Goal: Task Accomplishment & Management: Manage account settings

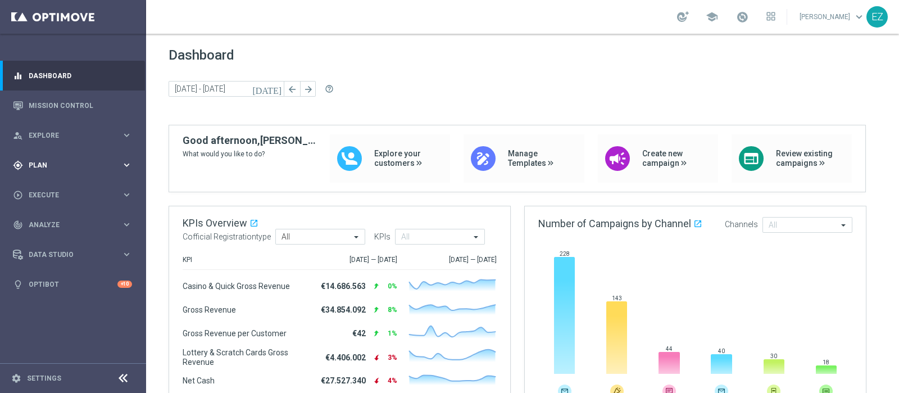
click at [29, 162] on span "Plan" at bounding box center [75, 165] width 93 height 7
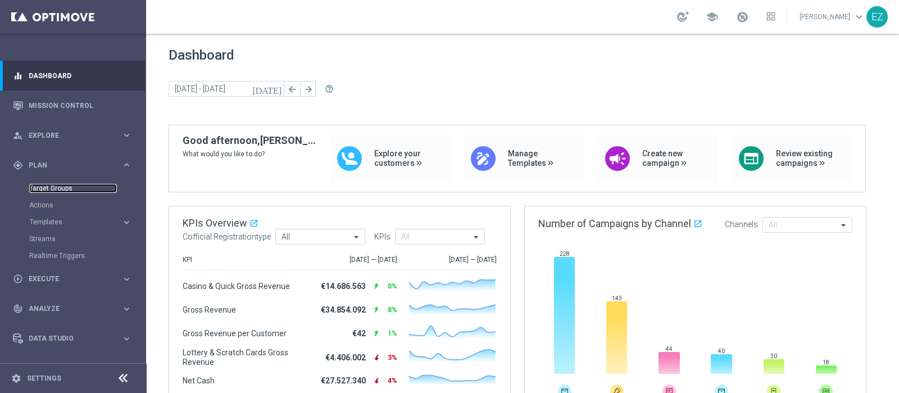
click at [60, 190] on link "Target Groups" at bounding box center [73, 188] width 88 height 9
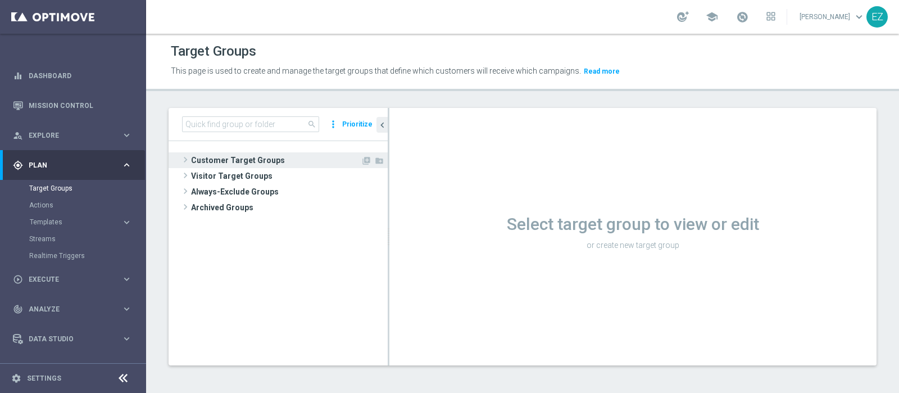
click at [248, 154] on span "Customer Target Groups" at bounding box center [276, 160] width 170 height 16
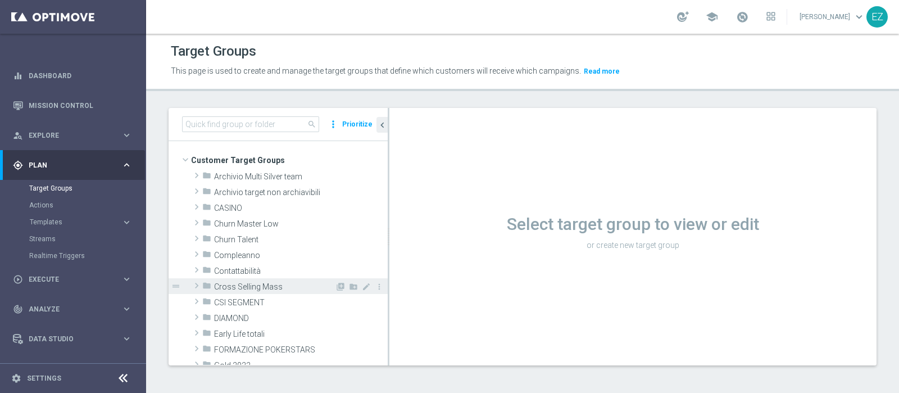
scroll to position [213, 0]
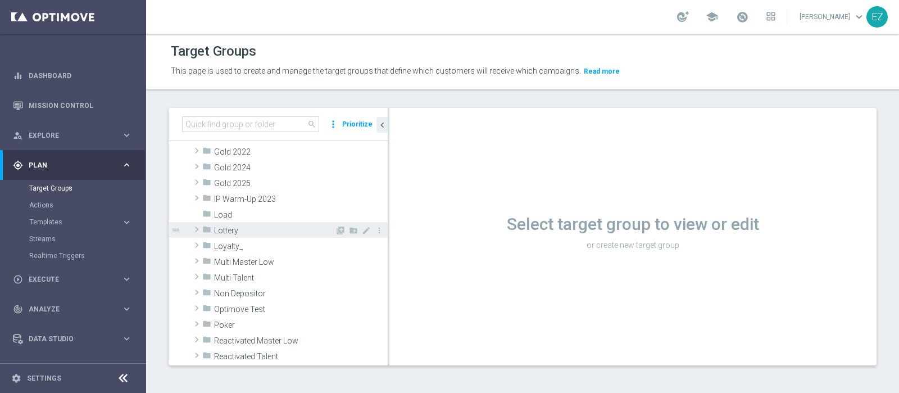
click at [250, 231] on span "Lottery" at bounding box center [274, 231] width 121 height 10
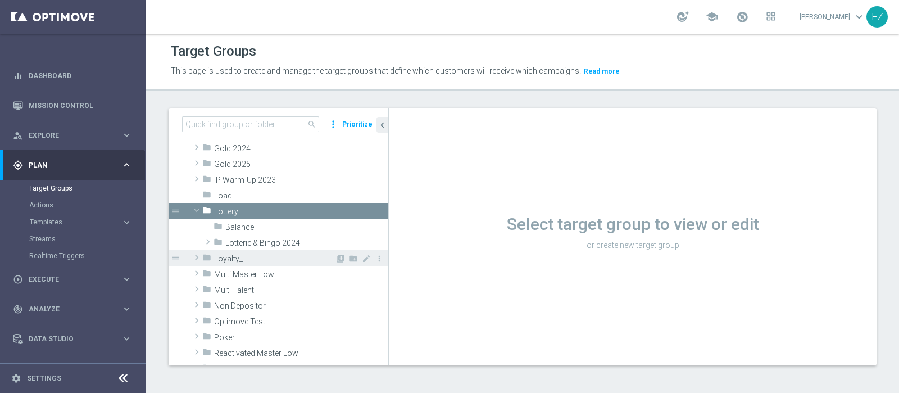
scroll to position [234, 0]
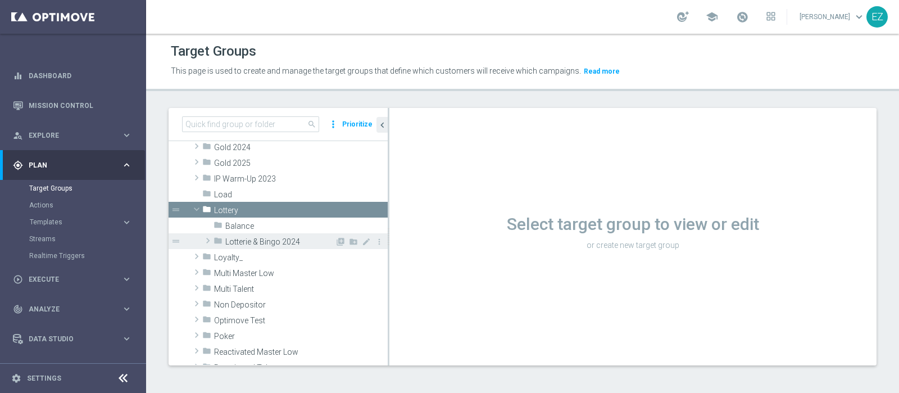
click at [256, 242] on span "Lotterie & Bingo 2024" at bounding box center [280, 242] width 110 height 10
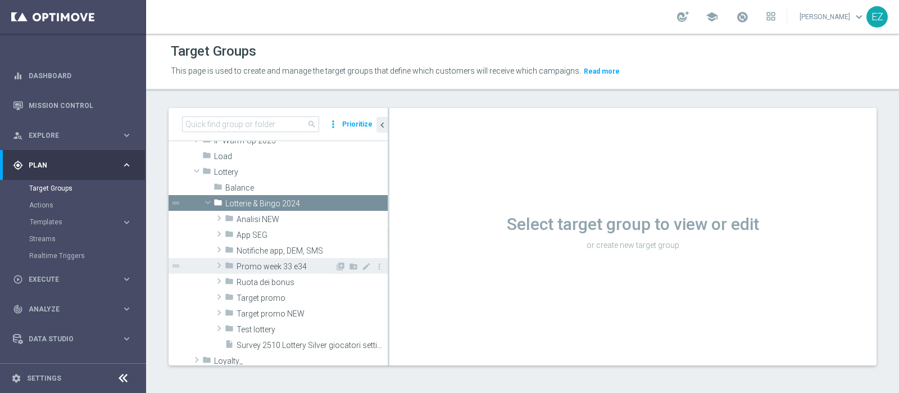
scroll to position [273, 0]
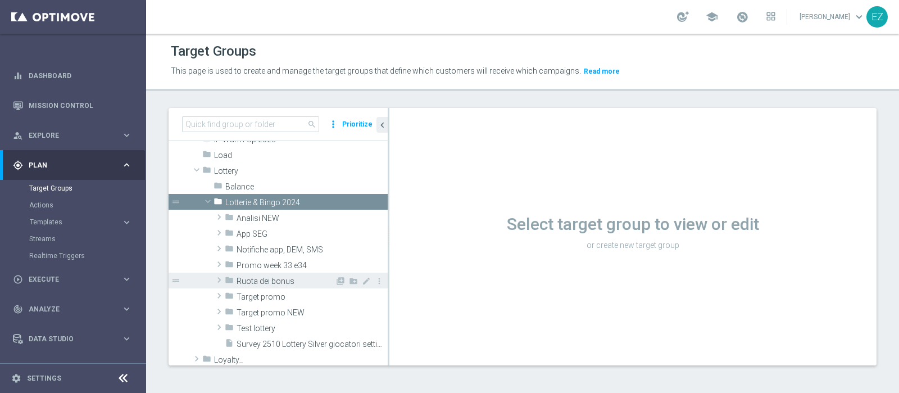
click at [289, 279] on span "Ruota dei bonus" at bounding box center [285, 281] width 98 height 10
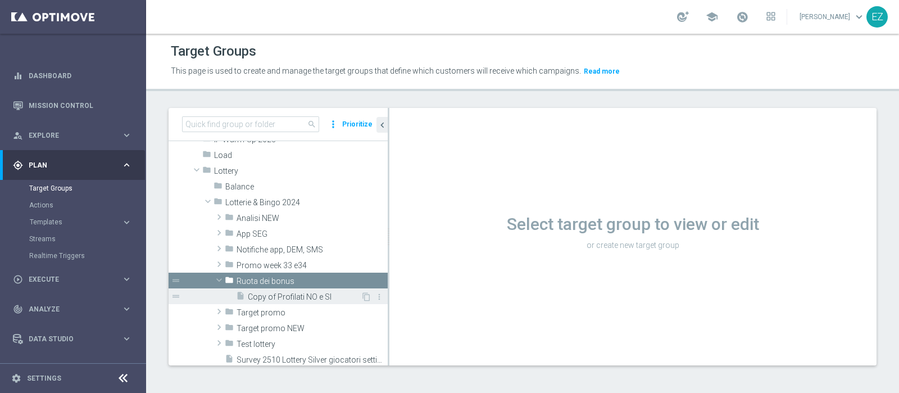
click at [288, 291] on div "insert_drive_file Copy of Profilati NO e SI" at bounding box center [298, 296] width 125 height 16
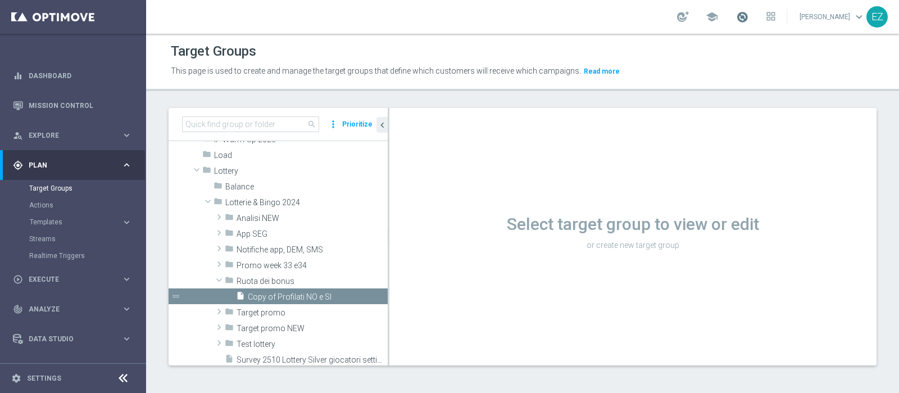
click at [748, 16] on span at bounding box center [742, 17] width 12 height 12
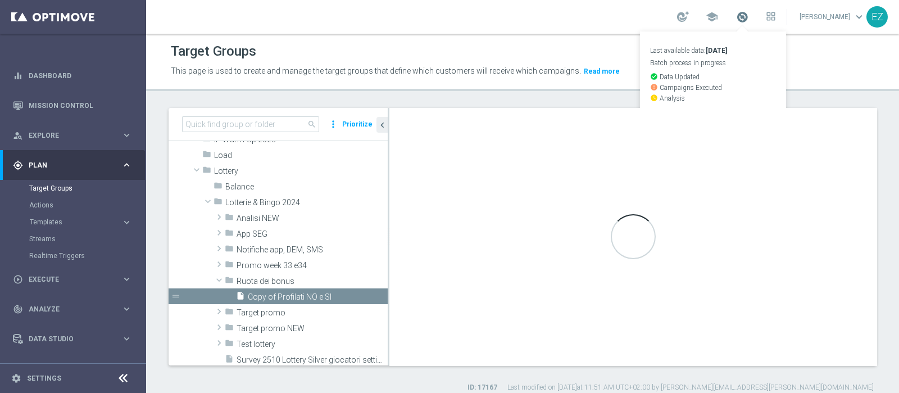
click at [748, 16] on span at bounding box center [742, 17] width 12 height 12
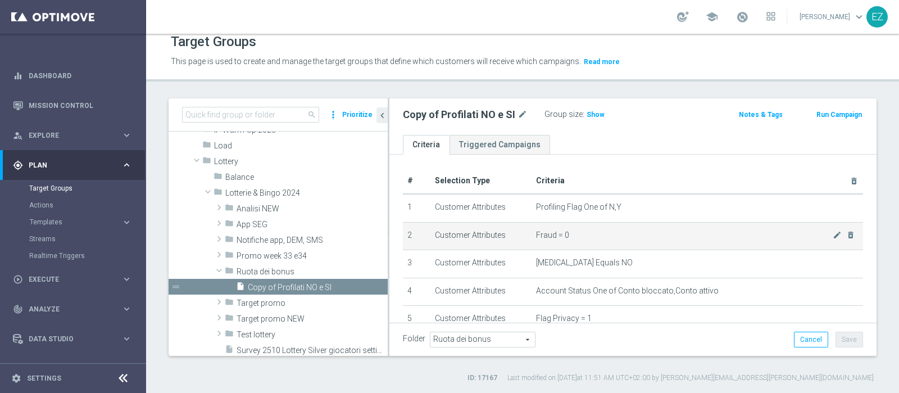
scroll to position [199, 0]
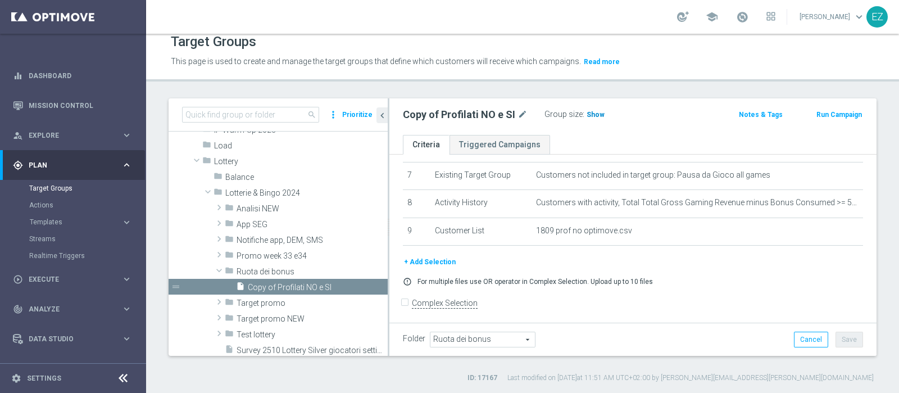
click at [586, 113] on span "Show" at bounding box center [595, 115] width 18 height 8
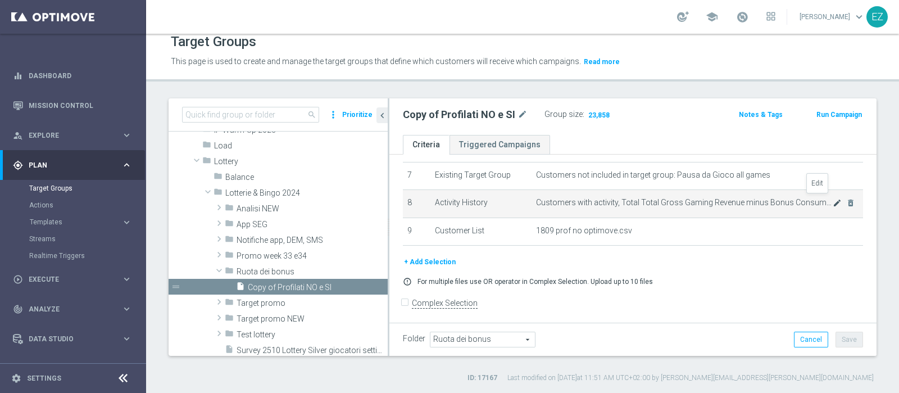
click at [832, 202] on icon "mode_edit" at bounding box center [836, 202] width 9 height 9
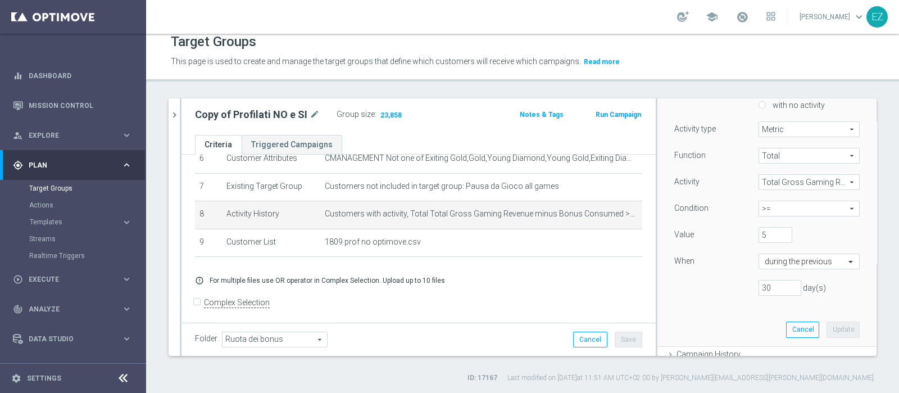
scroll to position [120, 0]
click at [758, 236] on input "5" at bounding box center [775, 235] width 34 height 16
type input "3"
click at [826, 326] on button "Update" at bounding box center [842, 329] width 33 height 16
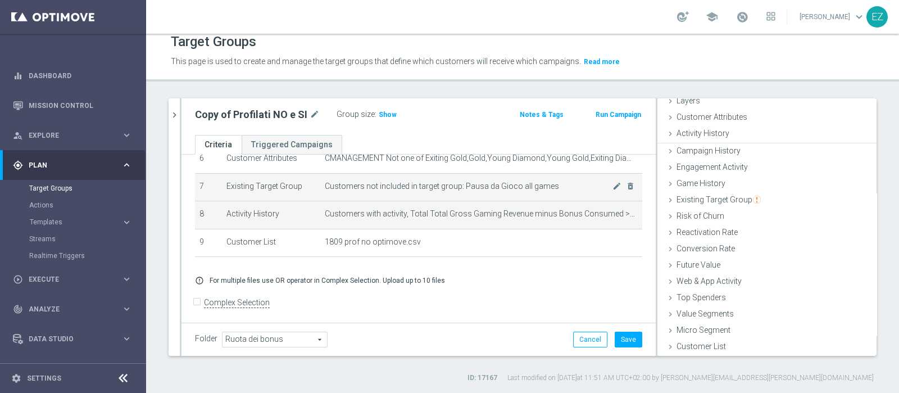
scroll to position [47, 0]
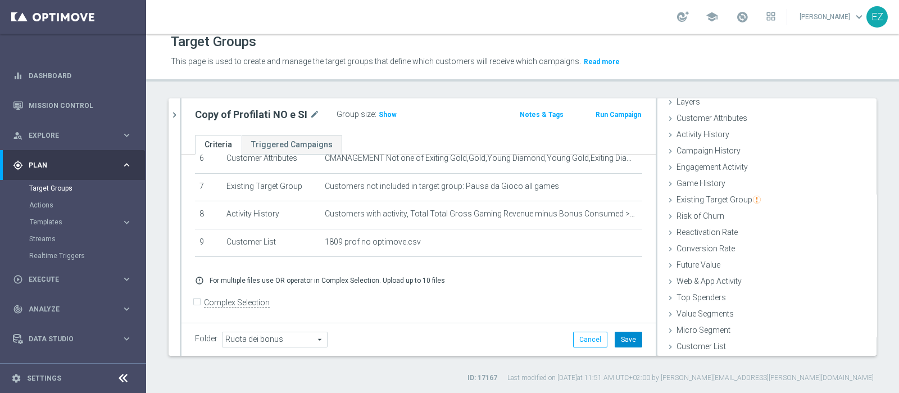
click at [619, 334] on button "Save" at bounding box center [629, 339] width 28 height 16
click at [382, 113] on span "Show" at bounding box center [388, 115] width 18 height 8
click at [748, 18] on span at bounding box center [742, 17] width 12 height 12
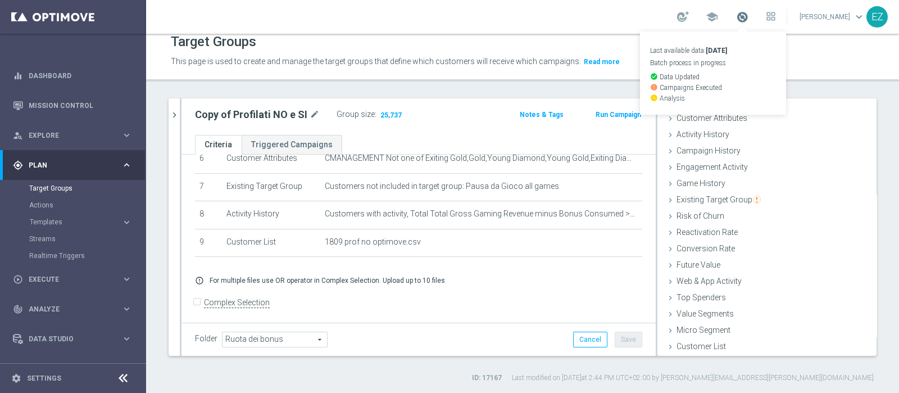
click at [748, 13] on span at bounding box center [742, 17] width 12 height 12
click at [390, 114] on span "25,737" at bounding box center [391, 116] width 24 height 11
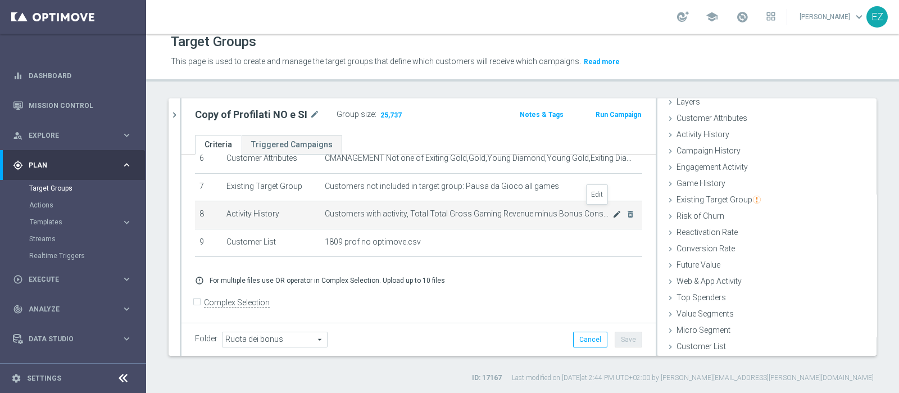
click at [612, 213] on icon "mode_edit" at bounding box center [616, 214] width 9 height 9
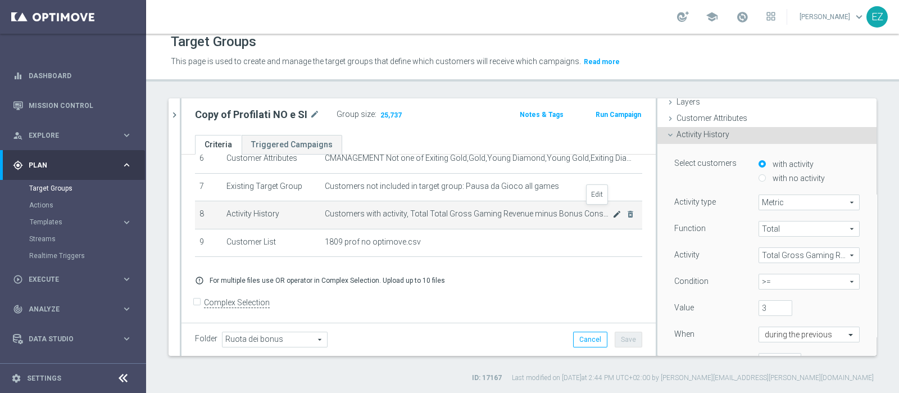
scroll to position [85, 0]
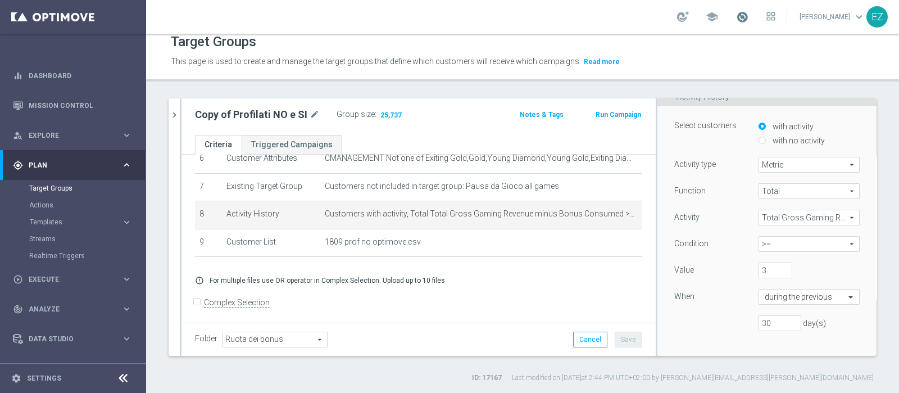
click at [748, 19] on span at bounding box center [742, 17] width 12 height 12
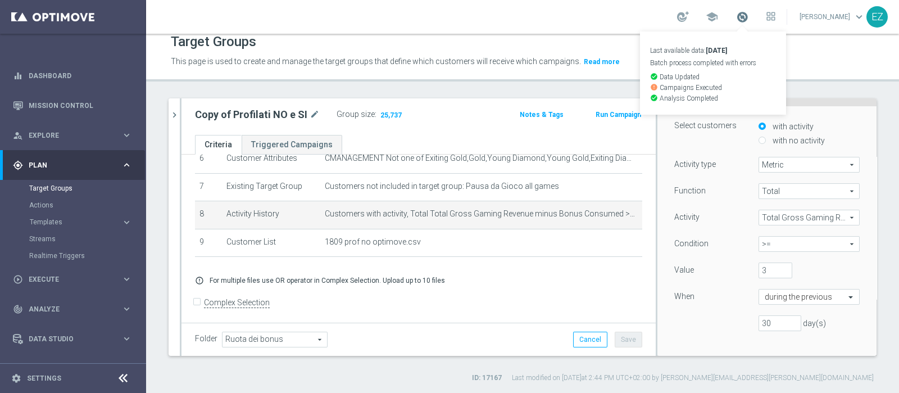
click at [748, 19] on span at bounding box center [742, 17] width 12 height 12
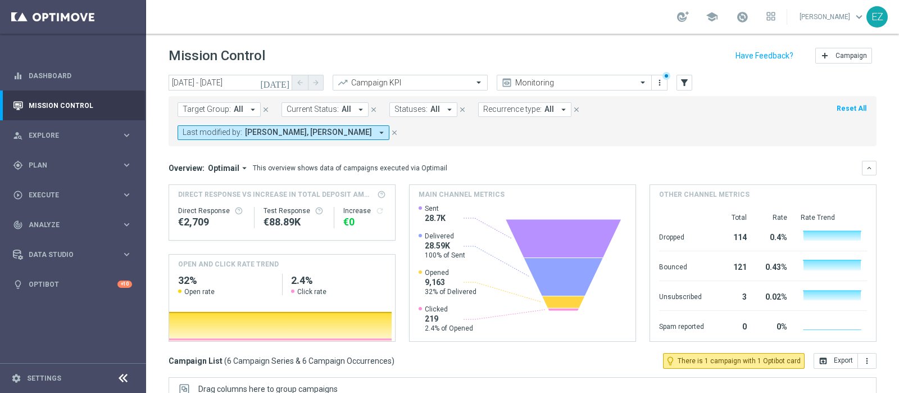
click at [281, 83] on icon "[DATE]" at bounding box center [275, 83] width 30 height 10
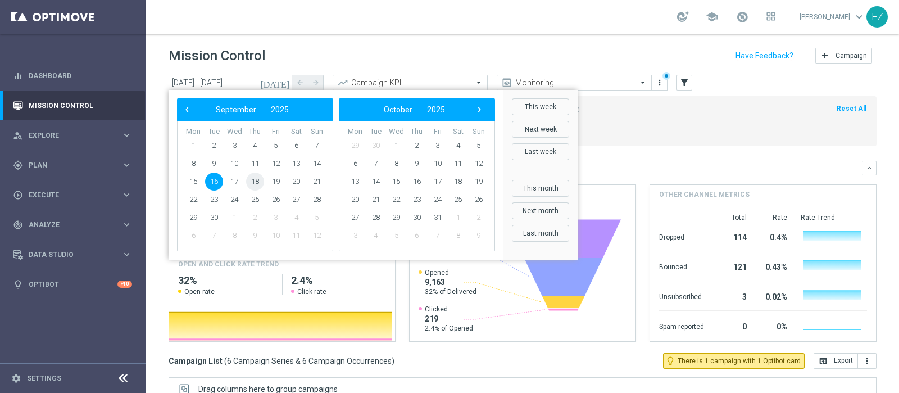
click at [251, 176] on span "18" at bounding box center [255, 181] width 18 height 18
type input "[DATE] - [DATE]"
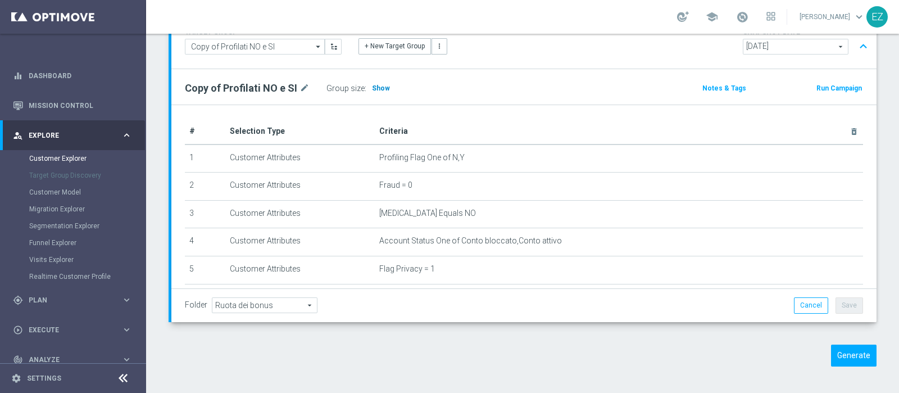
click at [379, 87] on span "Show" at bounding box center [381, 88] width 18 height 8
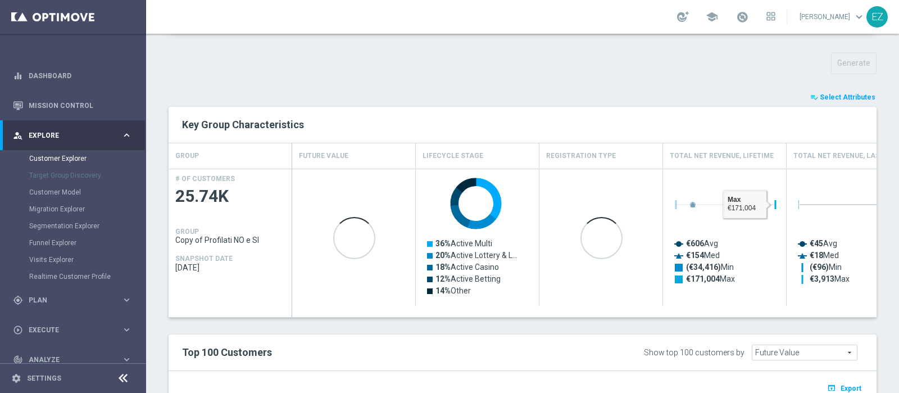
scroll to position [354, 0]
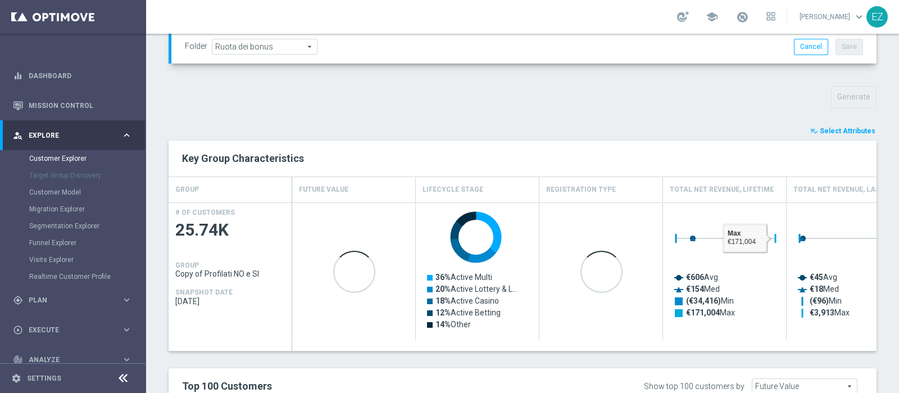
click at [826, 132] on span "Select Attributes" at bounding box center [848, 131] width 56 height 8
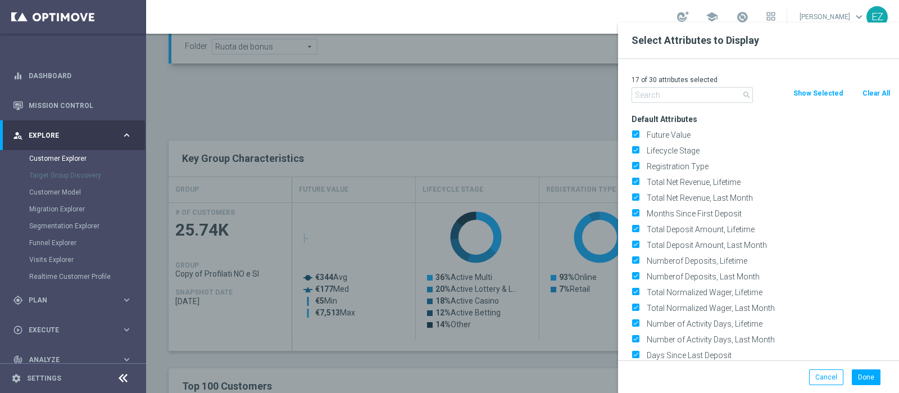
click at [873, 92] on button "Clear All" at bounding box center [876, 93] width 30 height 12
checkbox input "false"
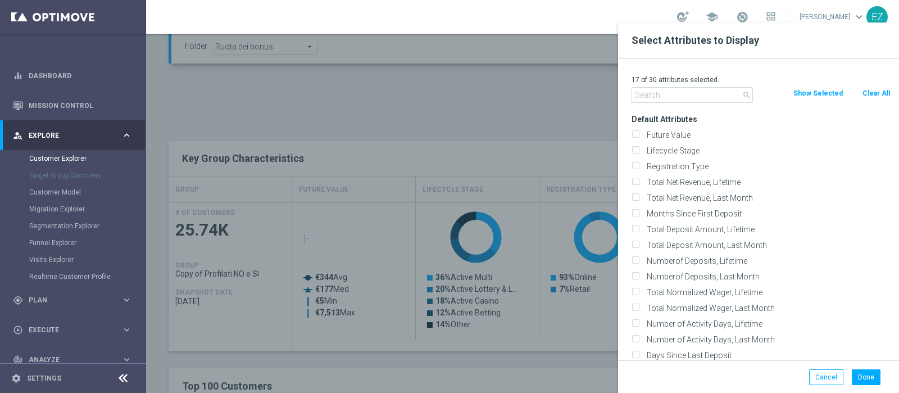
checkbox input "false"
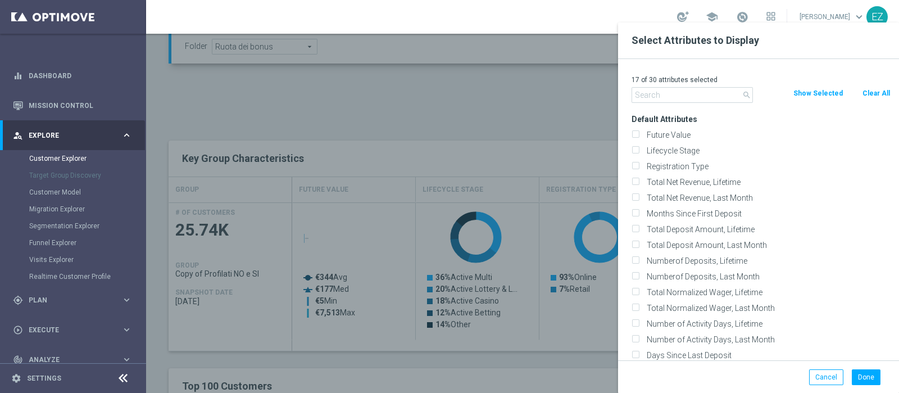
checkbox input "false"
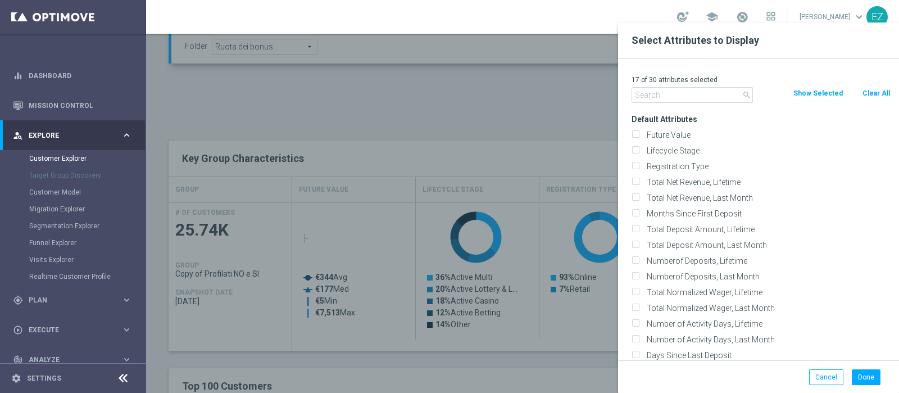
checkbox input "false"
click at [674, 147] on label "Lifecycle Stage" at bounding box center [767, 150] width 248 height 10
click at [639, 148] on input "Lifecycle Stage" at bounding box center [634, 151] width 7 height 7
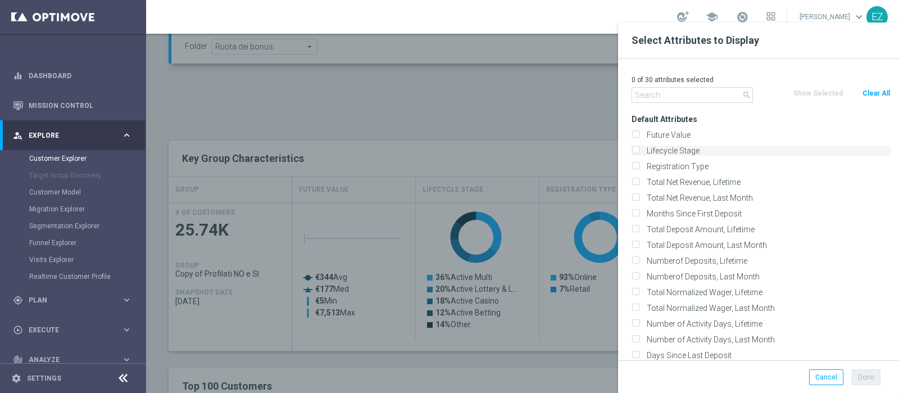
checkbox input "true"
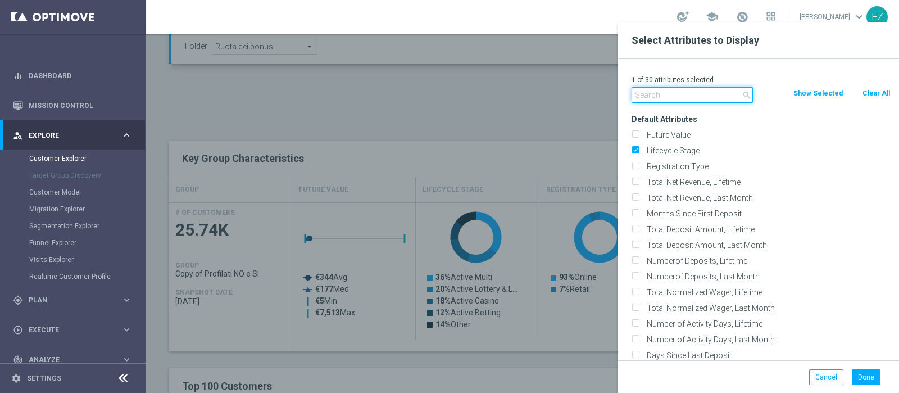
click at [666, 99] on input "text" at bounding box center [691, 95] width 121 height 16
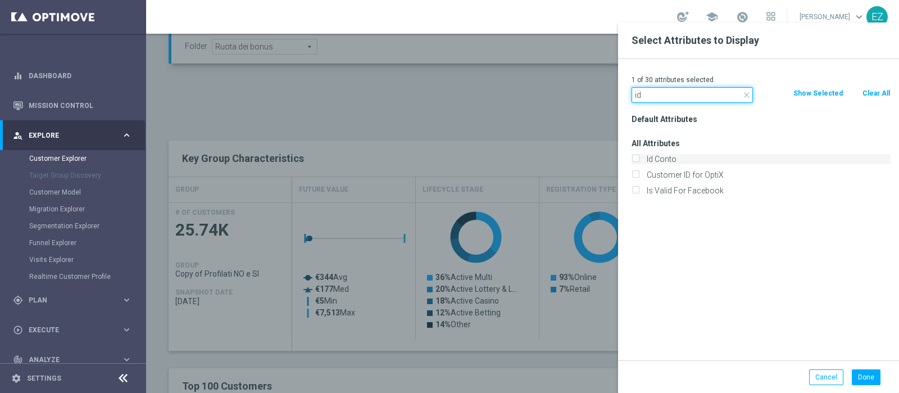
type input "id"
click at [648, 158] on label "Id Conto" at bounding box center [767, 159] width 248 height 10
click at [639, 158] on input "Id Conto" at bounding box center [634, 160] width 7 height 7
checkbox input "true"
click at [870, 377] on button "Done" at bounding box center [866, 377] width 29 height 16
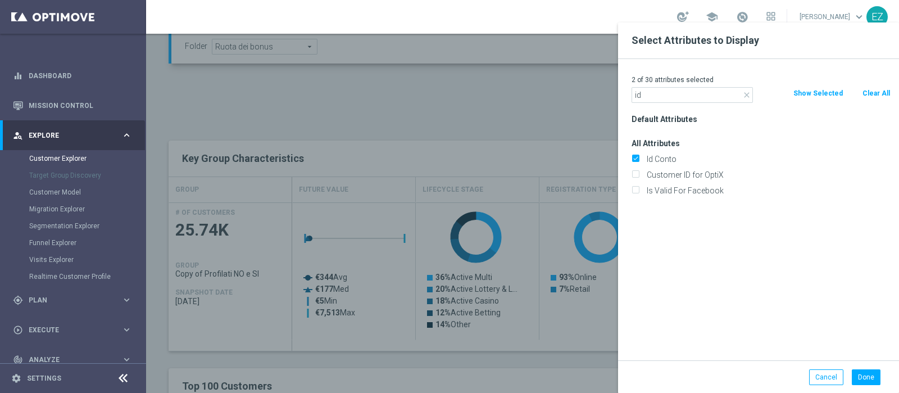
type input "Search"
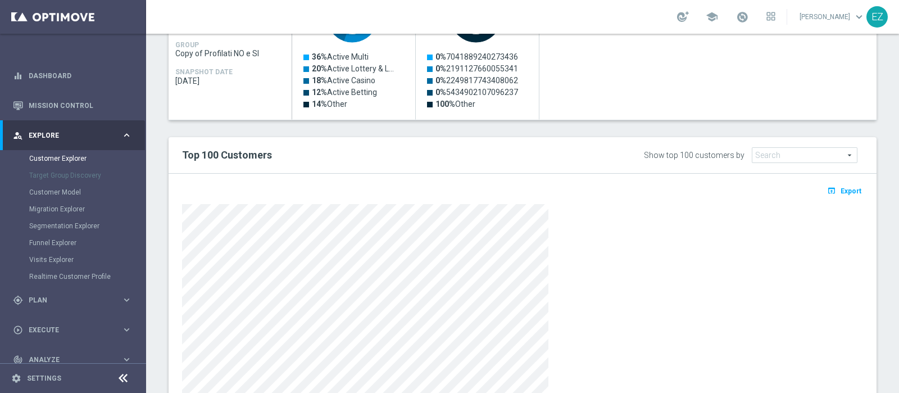
scroll to position [656, 0]
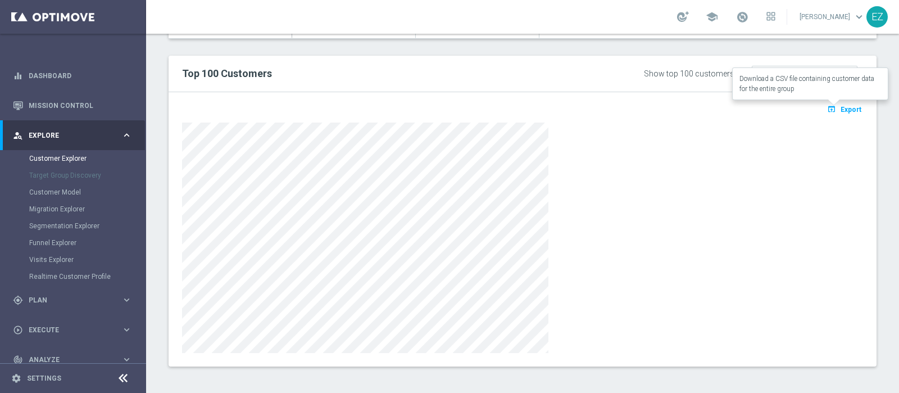
click at [840, 106] on span "Export" at bounding box center [850, 110] width 21 height 8
click at [576, 235] on div at bounding box center [522, 237] width 681 height 230
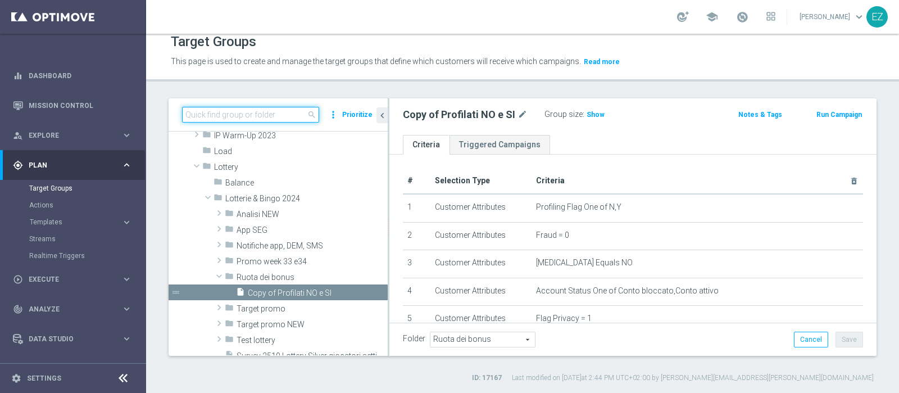
click at [225, 113] on input at bounding box center [250, 115] width 137 height 16
paste input "LOTT MASTER LOW"
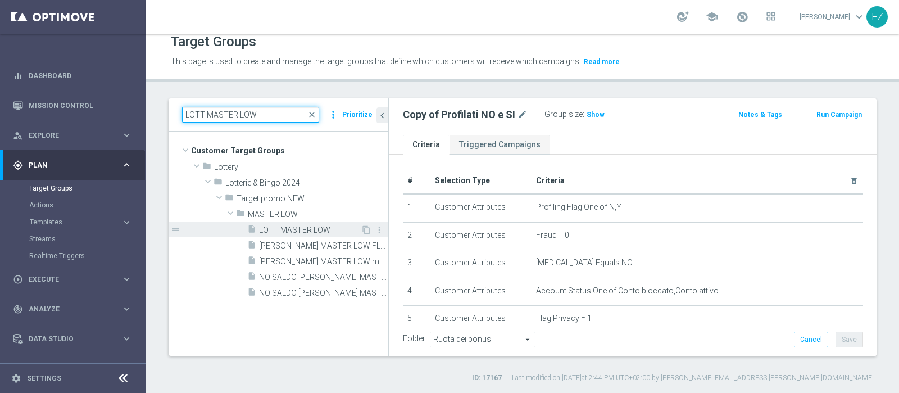
type input "LOTT MASTER LOW"
click at [320, 226] on span "LOTT MASTER LOW" at bounding box center [310, 230] width 102 height 10
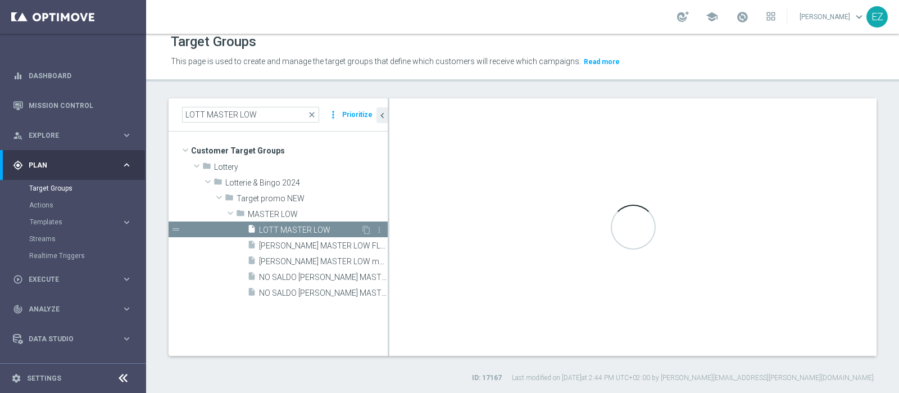
checkbox input "true"
type input "MASTER LOW"
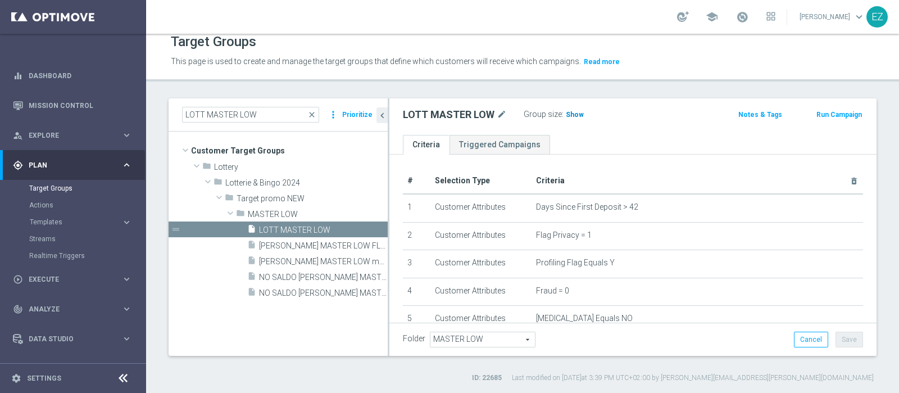
click at [575, 111] on span "Show" at bounding box center [575, 115] width 18 height 8
click at [823, 113] on button "Run Campaign" at bounding box center [839, 114] width 48 height 12
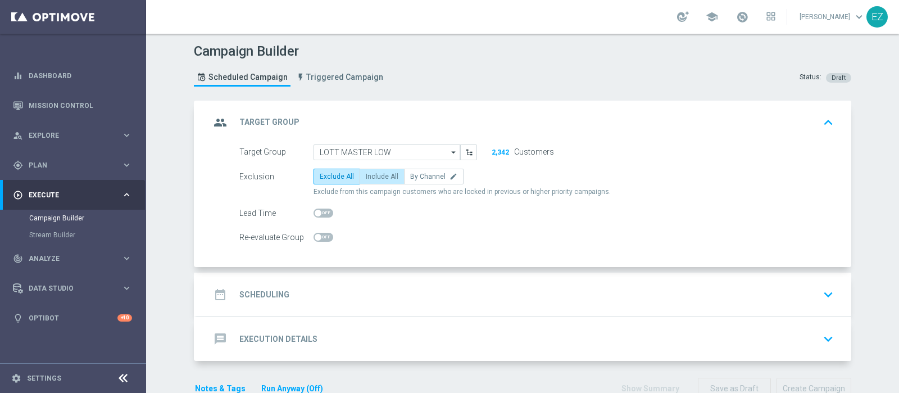
click at [363, 169] on label "Include All" at bounding box center [382, 177] width 45 height 16
click at [366, 175] on input "Include All" at bounding box center [369, 178] width 7 height 7
radio input "true"
click at [279, 285] on div "date_range Scheduling" at bounding box center [249, 294] width 79 height 20
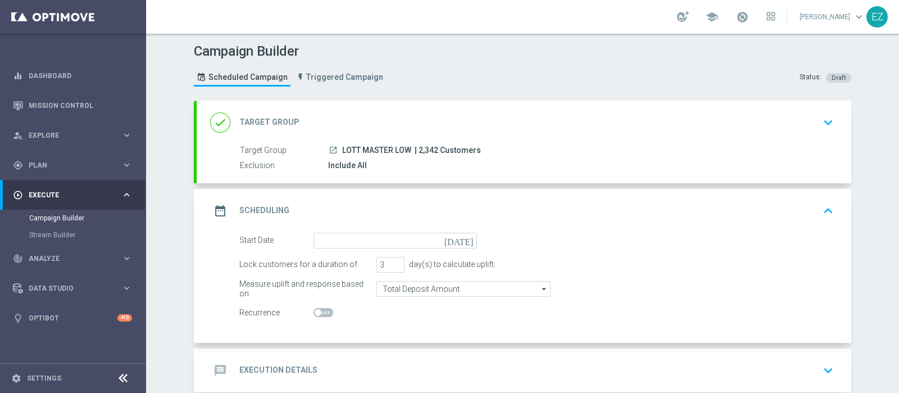
click at [465, 240] on icon "[DATE]" at bounding box center [460, 239] width 33 height 12
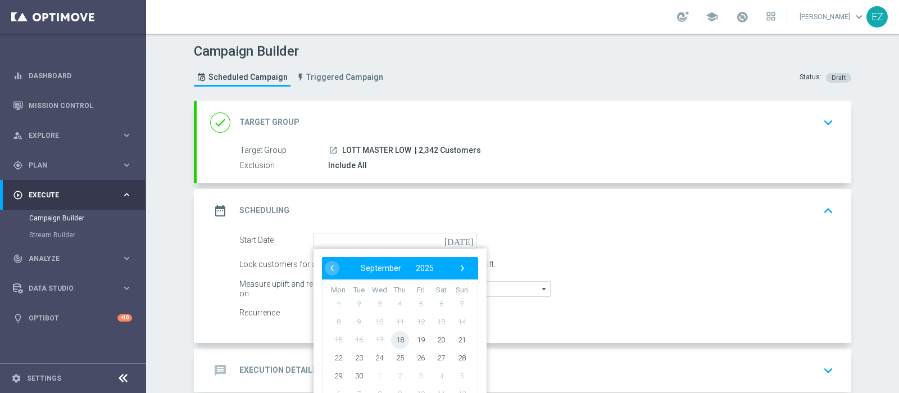
click at [392, 339] on span "18" at bounding box center [400, 339] width 18 height 18
type input "18 Sep 2025"
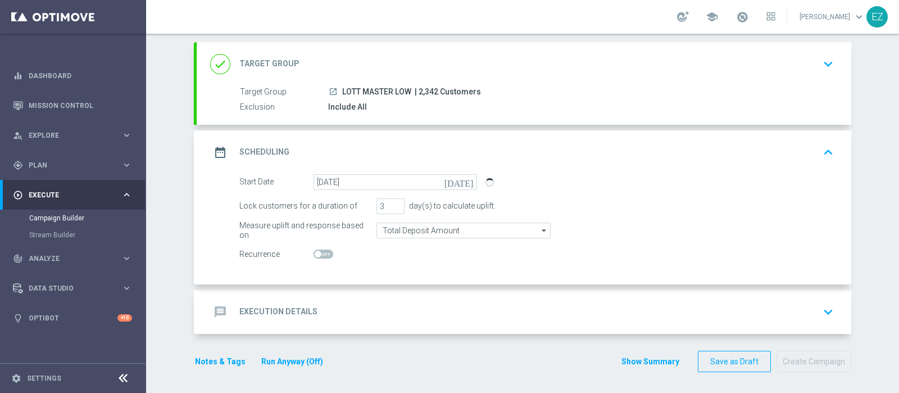
scroll to position [56, 0]
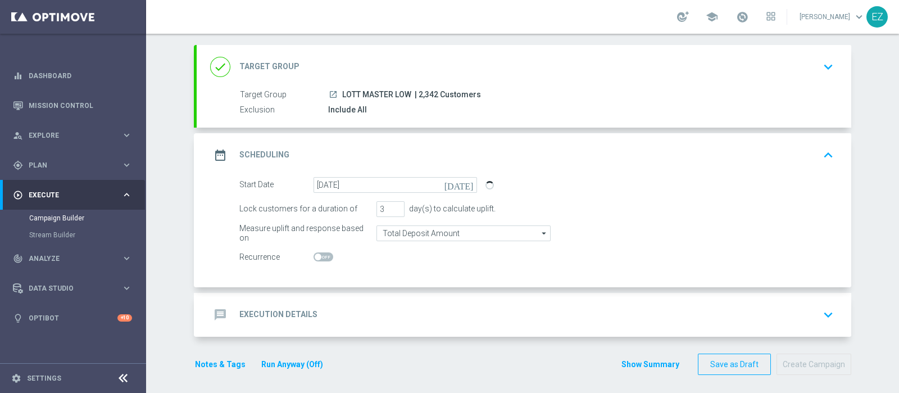
click at [267, 321] on div "message Execution Details" at bounding box center [263, 314] width 107 height 20
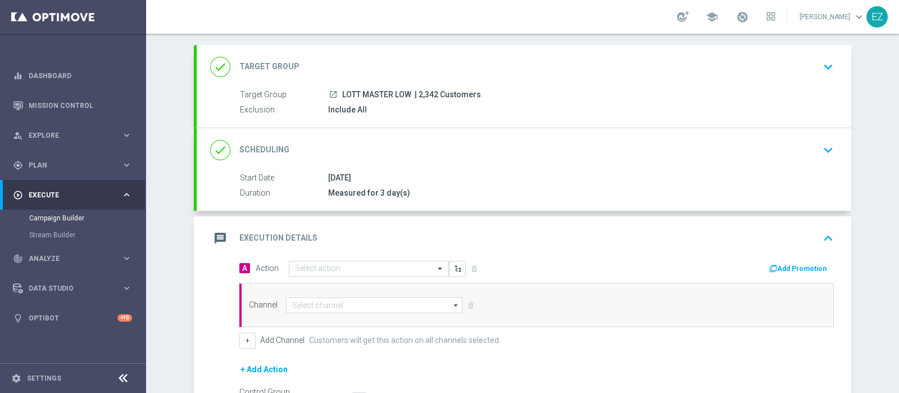
scroll to position [79, 0]
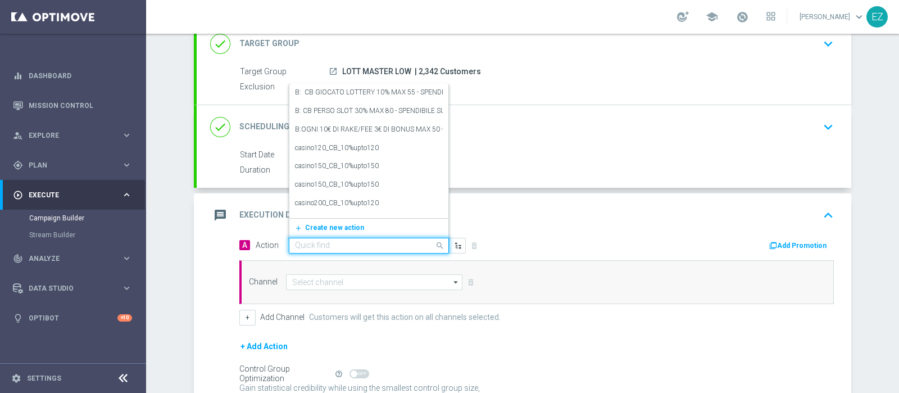
click at [339, 238] on div "Quick find" at bounding box center [369, 246] width 160 height 16
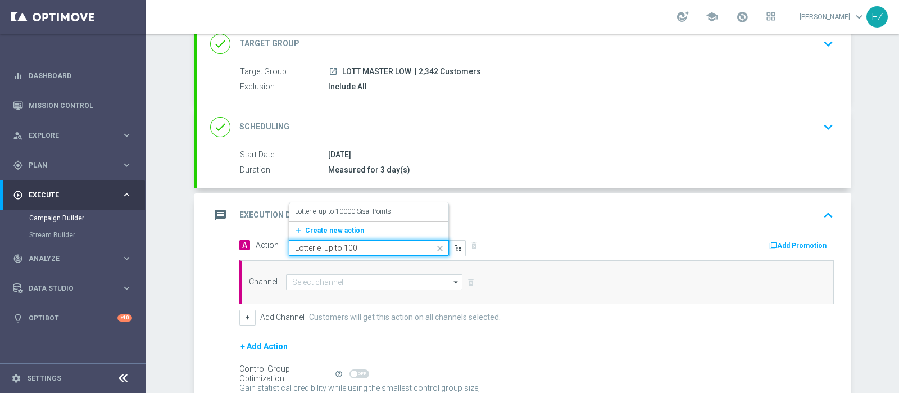
click at [328, 248] on input "Lotterie_up to 100" at bounding box center [357, 248] width 125 height 10
click at [373, 249] on input "Lotterie_upto 100" at bounding box center [357, 248] width 125 height 10
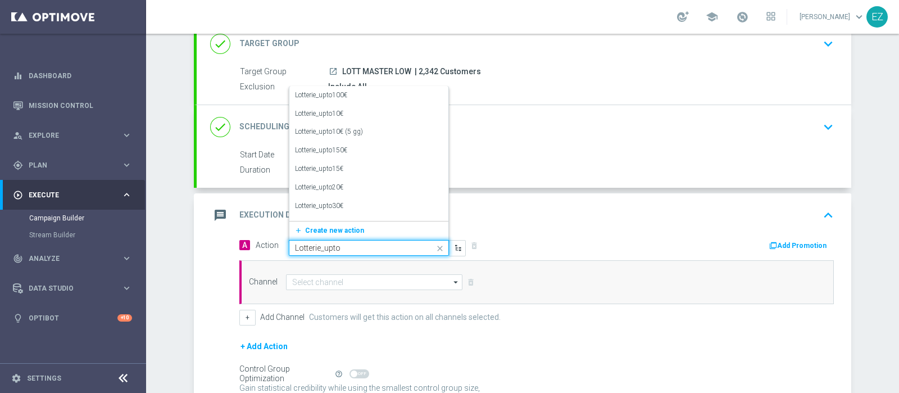
type input "Lotterie_upt"
click at [348, 147] on div "Lotterie_upto150€ edit" at bounding box center [369, 150] width 148 height 19
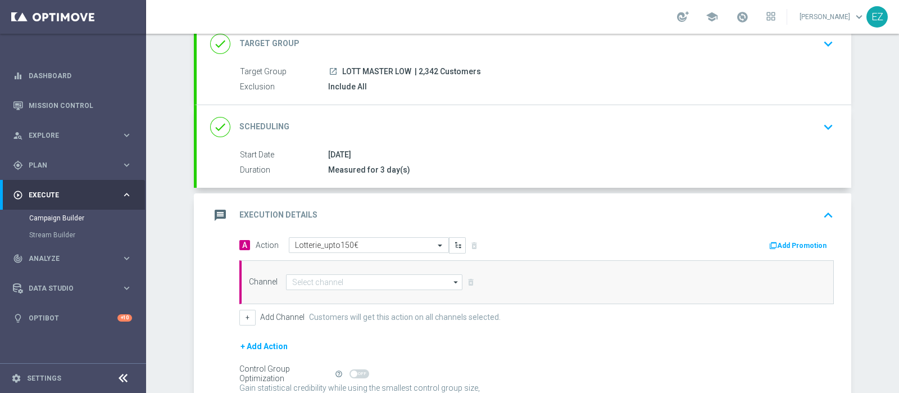
click at [774, 247] on button "Add Promotion" at bounding box center [799, 245] width 62 height 12
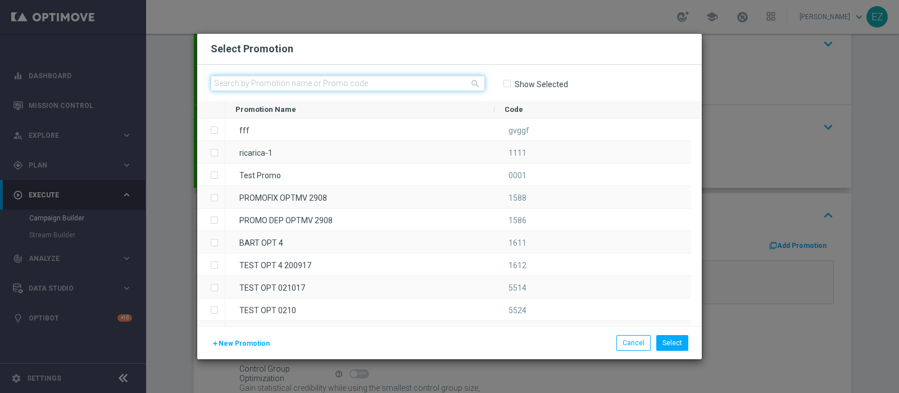
click at [357, 84] on input "text" at bounding box center [348, 83] width 274 height 16
paste input "1809 SETTLOTT G"
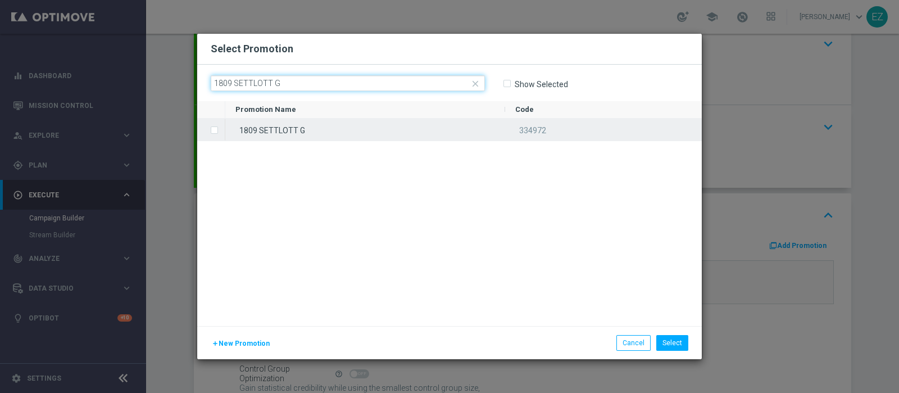
type input "1809 SETTLOTT G"
click at [342, 133] on div "1809 SETTLOTT G" at bounding box center [365, 130] width 280 height 22
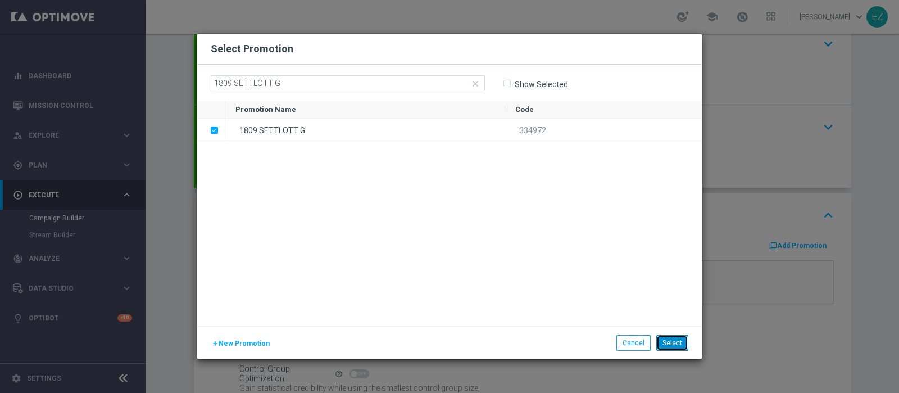
click at [668, 348] on button "Select" at bounding box center [672, 343] width 32 height 16
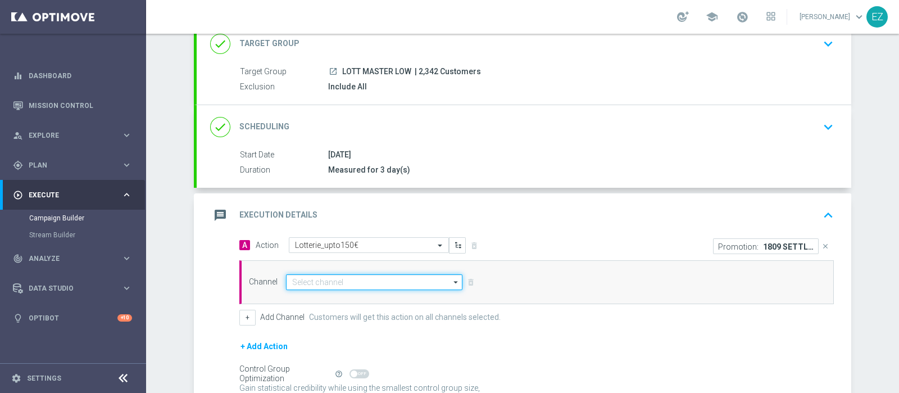
click at [386, 279] on input at bounding box center [374, 282] width 176 height 16
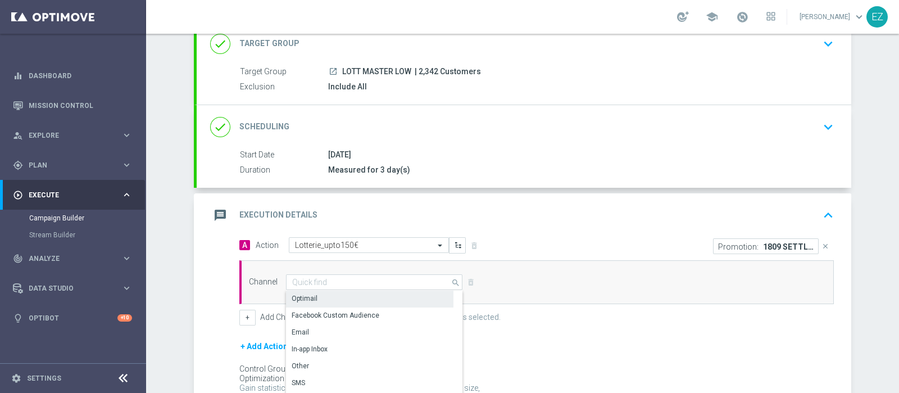
click at [375, 300] on div "Optimail" at bounding box center [369, 298] width 167 height 16
type input "Optimail"
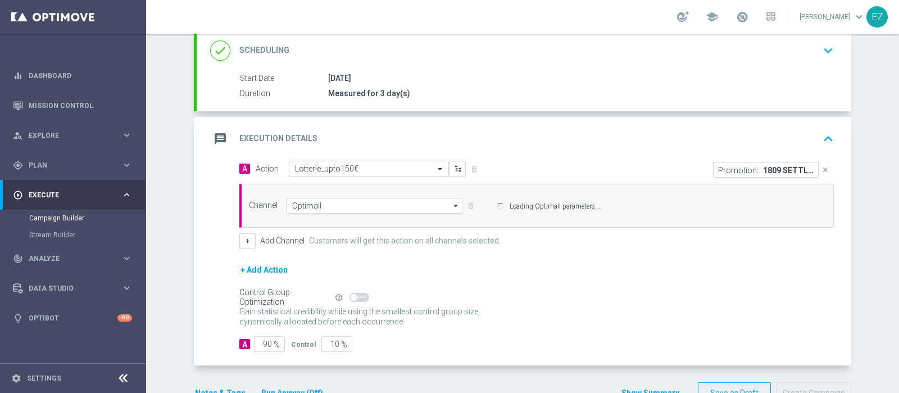
scroll to position [156, 0]
click at [239, 239] on button "+" at bounding box center [247, 241] width 16 height 16
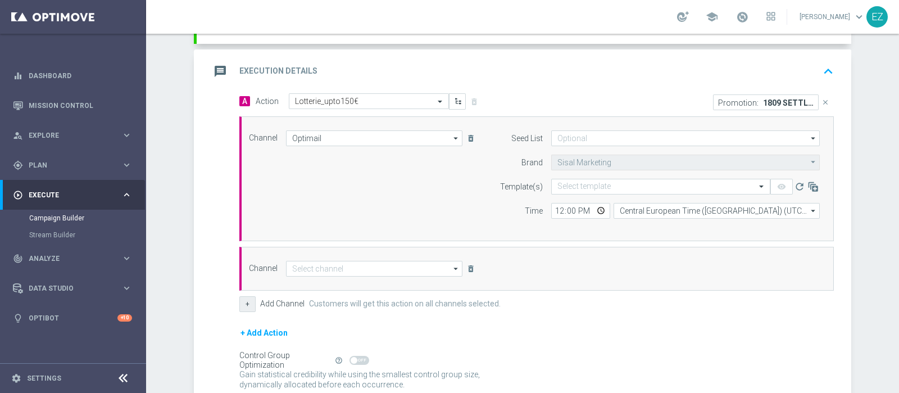
scroll to position [223, 0]
click at [368, 267] on input at bounding box center [374, 268] width 176 height 16
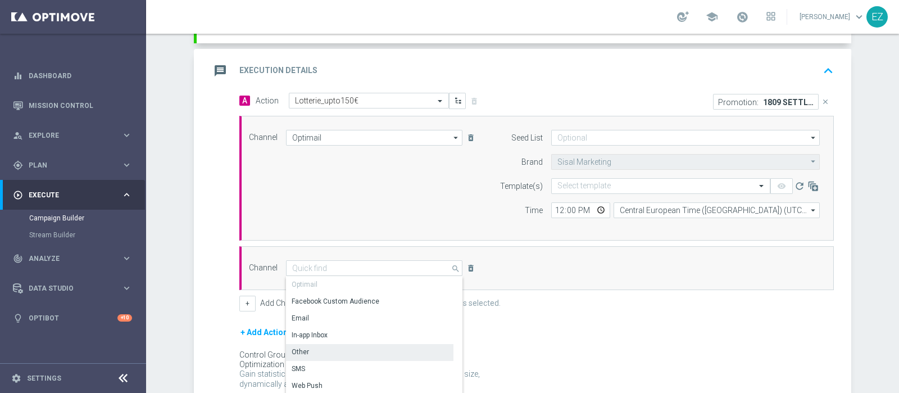
click at [345, 353] on div "Other" at bounding box center [369, 352] width 167 height 16
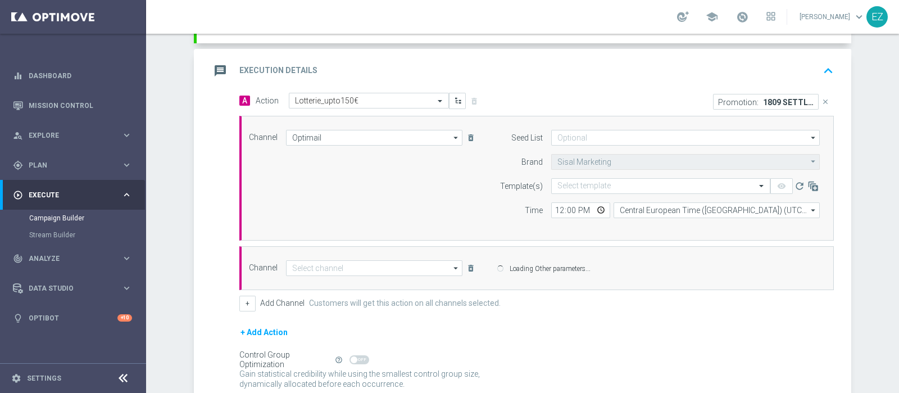
type input "Other"
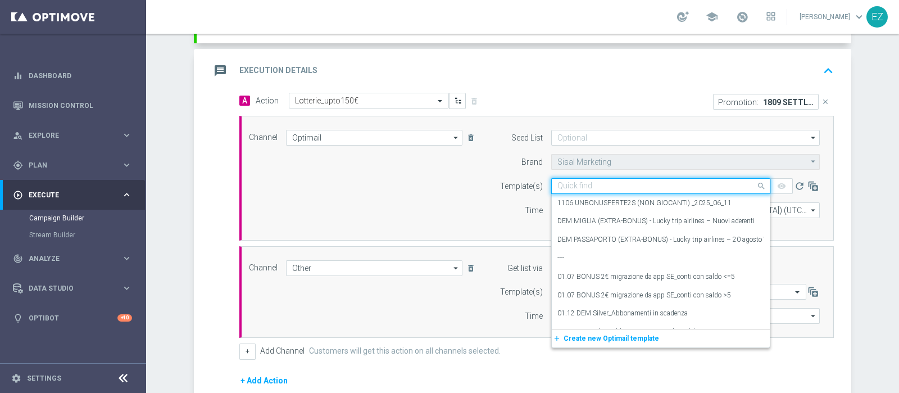
click at [584, 186] on input "text" at bounding box center [649, 186] width 184 height 10
paste input "1809 SETTLOTT G"
type input "1809 SETTLOTT G"
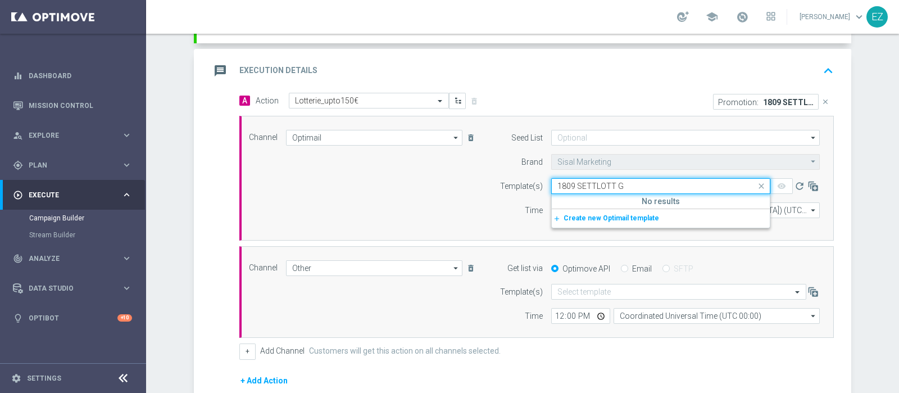
drag, startPoint x: 641, startPoint y: 186, endPoint x: 452, endPoint y: 178, distance: 190.0
click at [452, 178] on div "Channel Optimail Optimail arrow_drop_down Show Selected 1 of 20 Optimail" at bounding box center [534, 178] width 588 height 97
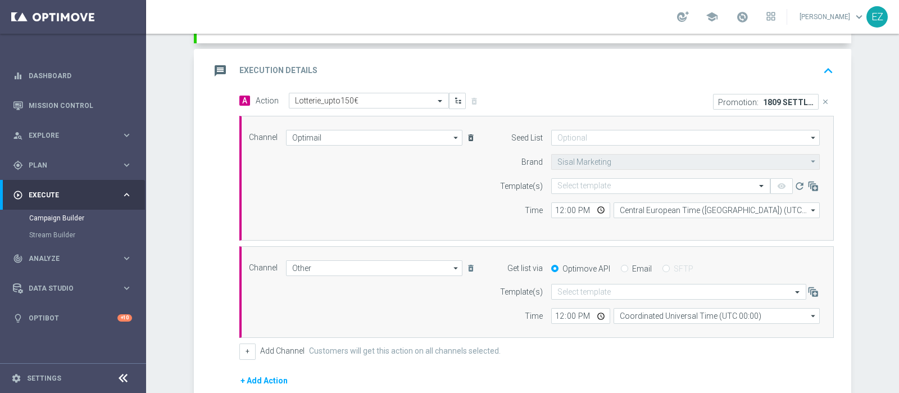
click at [466, 139] on icon "delete_forever" at bounding box center [470, 137] width 9 height 9
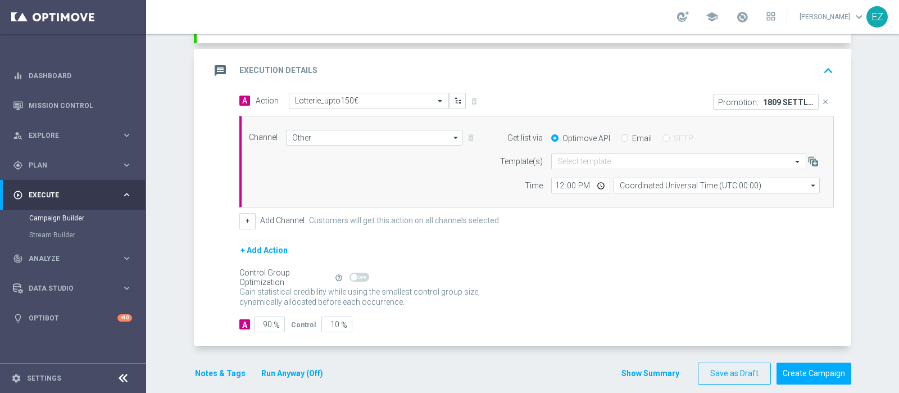
click at [621, 140] on input "Email" at bounding box center [624, 138] width 7 height 7
radio input "true"
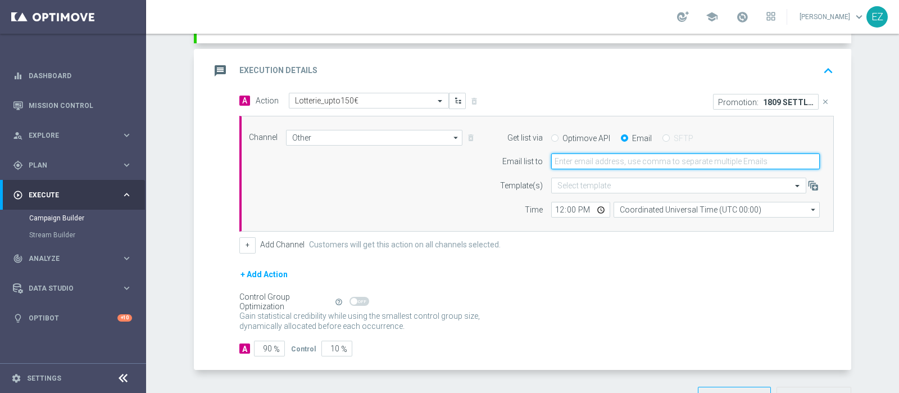
click at [597, 165] on input "email" at bounding box center [685, 161] width 269 height 16
type input "elena.zarbin@sisal.it"
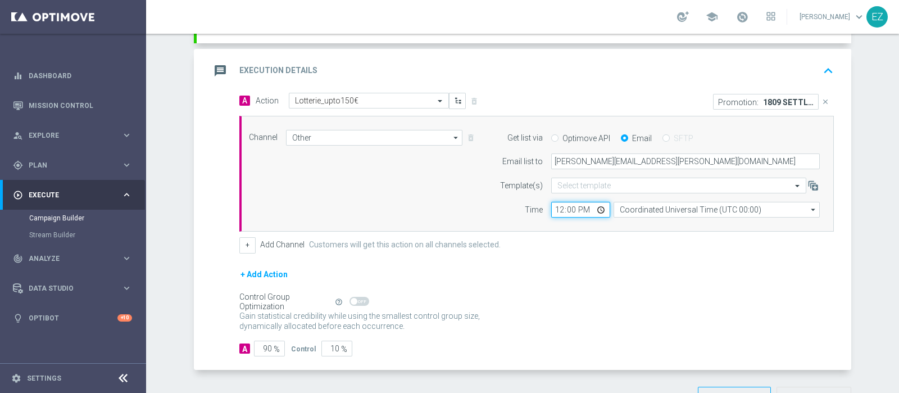
click at [551, 209] on input "12:00" at bounding box center [580, 210] width 59 height 16
type input "17:00"
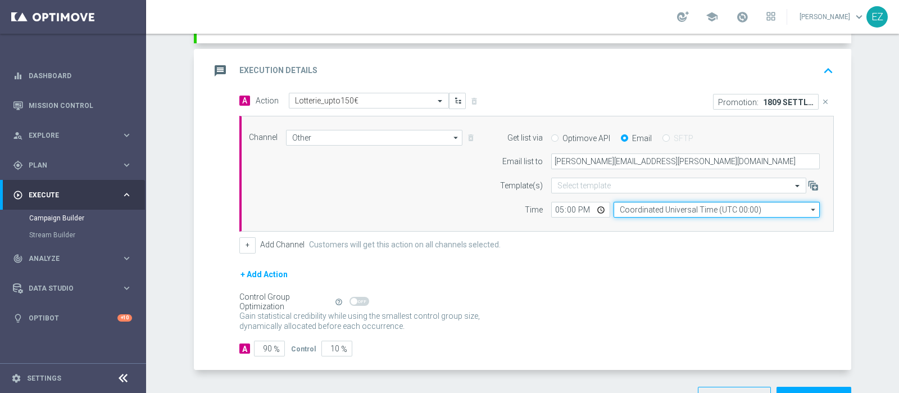
click at [637, 207] on input "Coordinated Universal Time (UTC 00:00)" at bounding box center [716, 210] width 206 height 16
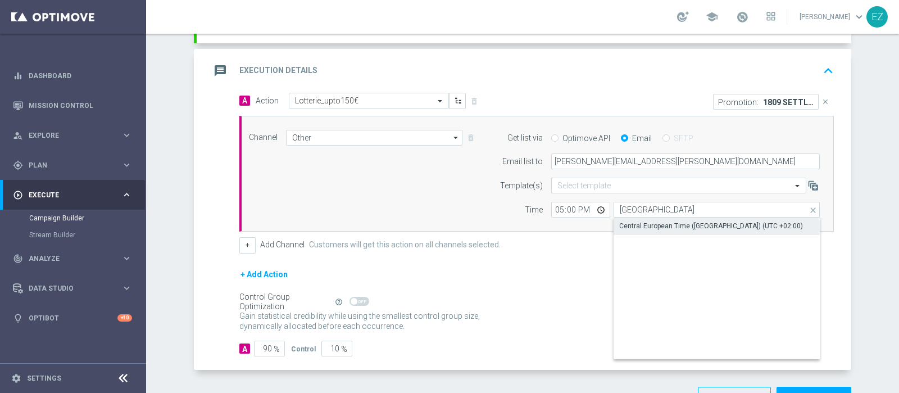
click at [658, 222] on div "Central European Time (Berlin) (UTC +02:00)" at bounding box center [711, 226] width 184 height 10
type input "Central European Time (Berlin) (UTC +02:00)"
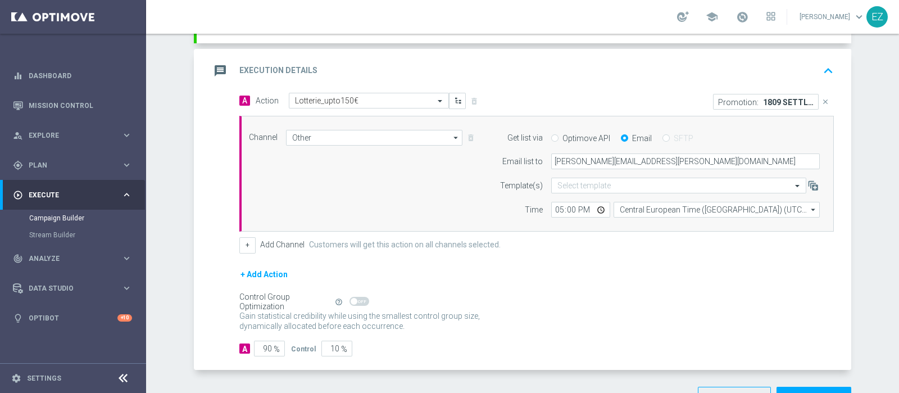
scroll to position [258, 0]
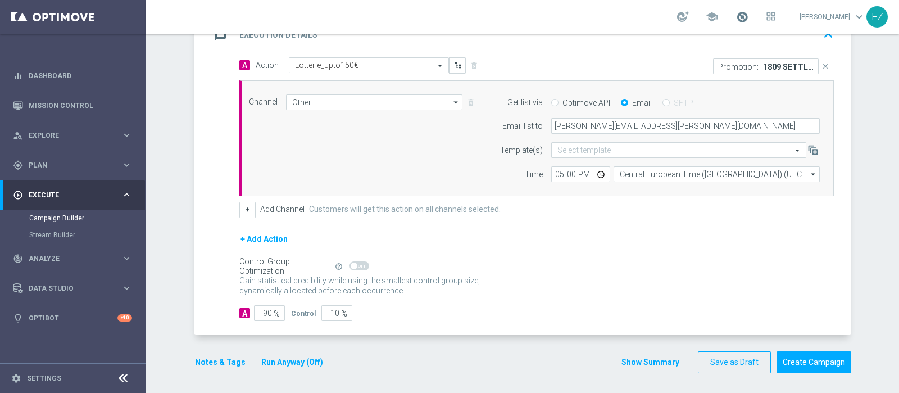
click at [748, 14] on span at bounding box center [742, 17] width 12 height 12
click at [223, 361] on button "Notes & Tags" at bounding box center [220, 362] width 53 height 14
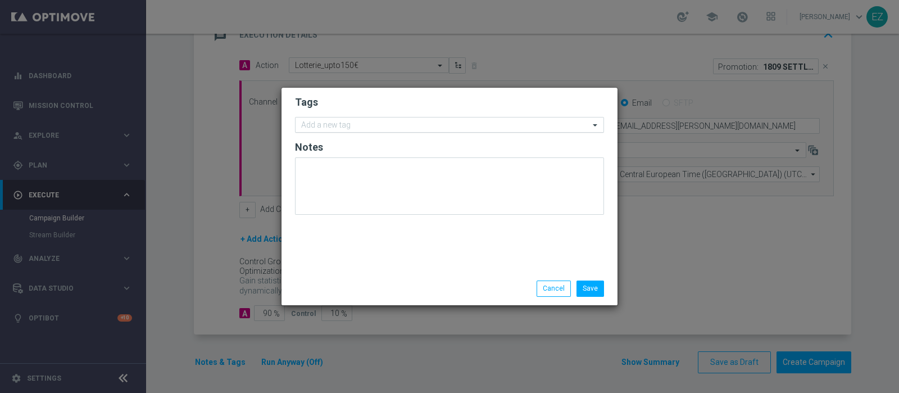
click at [372, 125] on input "text" at bounding box center [445, 126] width 288 height 10
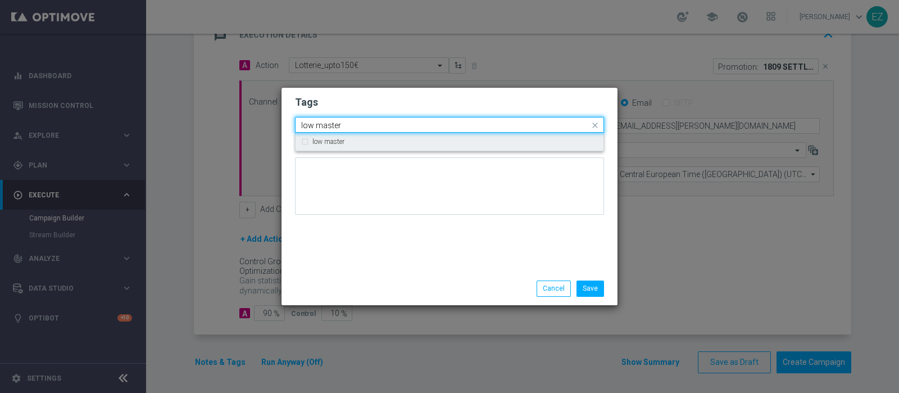
click at [345, 143] on div "low master" at bounding box center [454, 141] width 285 height 7
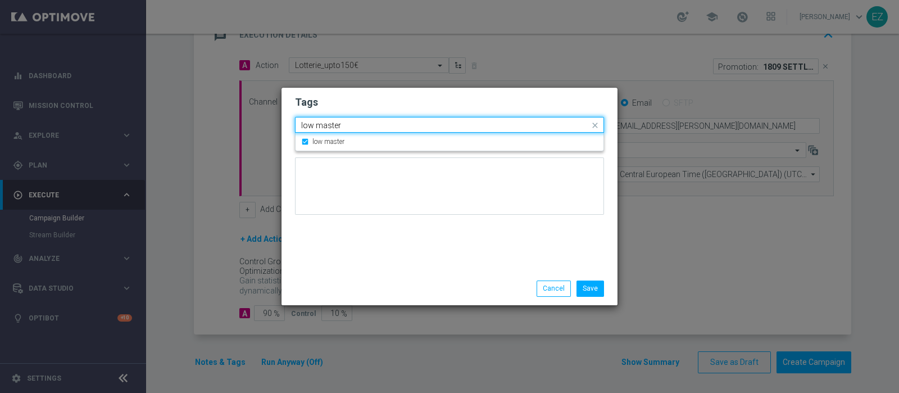
drag, startPoint x: 351, startPoint y: 126, endPoint x: 191, endPoint y: 120, distance: 160.2
click at [191, 120] on modal-container "Tags Quick find × low master low master low master Notes Save Cancel" at bounding box center [449, 196] width 899 height 393
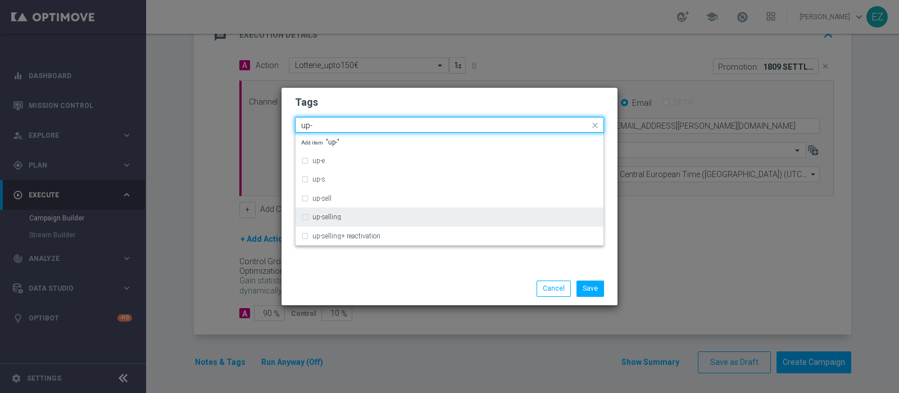
click at [310, 218] on div "up-selling" at bounding box center [449, 217] width 297 height 18
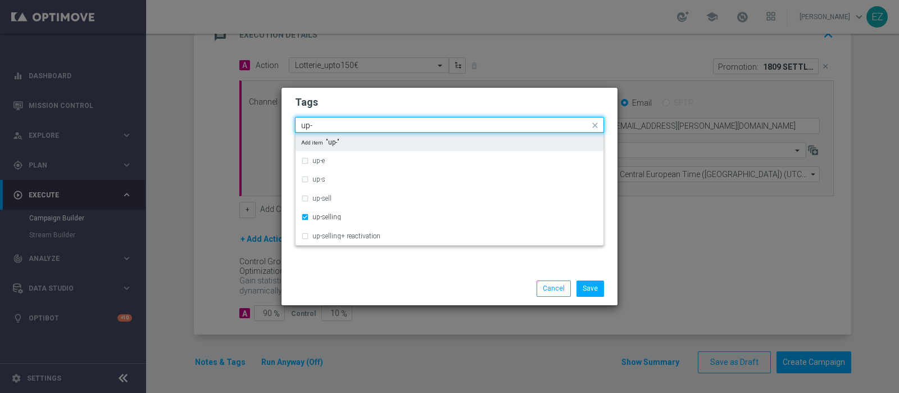
drag, startPoint x: 326, startPoint y: 121, endPoint x: 202, endPoint y: 98, distance: 126.3
click at [202, 98] on modal-container "Tags Quick find × low master × up-selling up- up-e up-s up-sell up-selling up-s…" at bounding box center [449, 196] width 899 height 393
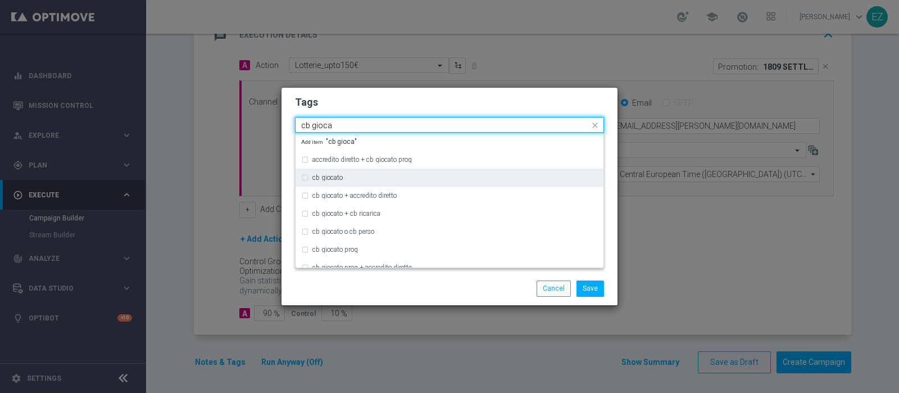
click at [311, 175] on div "cb giocato" at bounding box center [449, 178] width 297 height 18
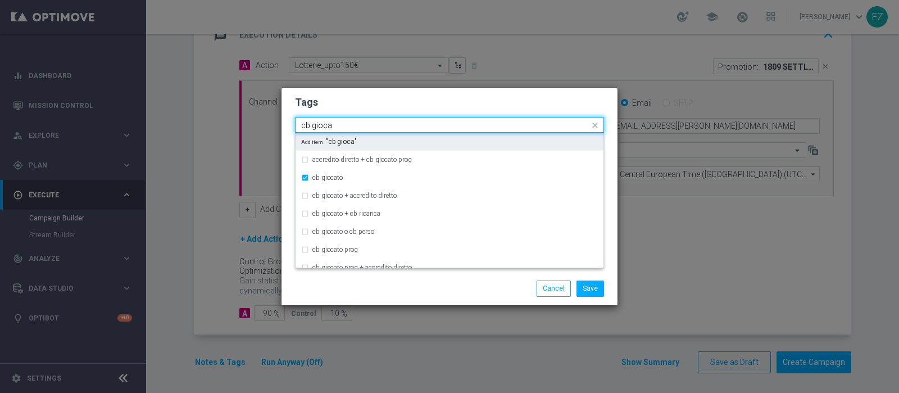
drag, startPoint x: 343, startPoint y: 130, endPoint x: 256, endPoint y: 122, distance: 87.4
click at [256, 122] on modal-container "Tags Quick find × low master × up-selling × cb giocato cb gioca accredito diret…" at bounding box center [449, 196] width 899 height 393
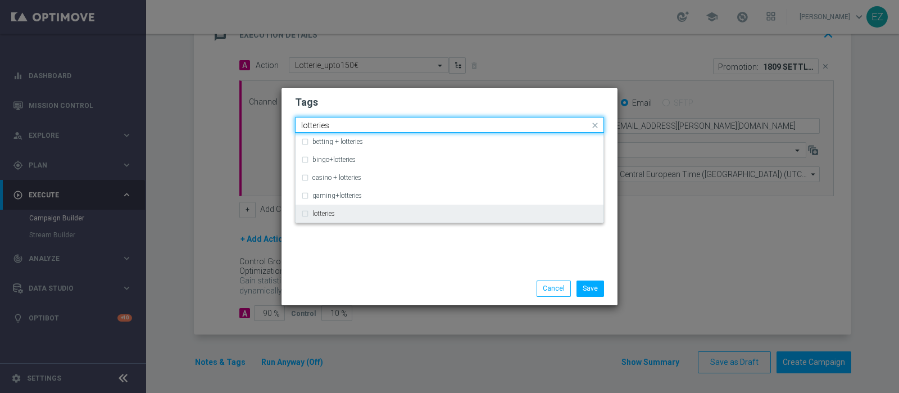
click at [329, 216] on label "lotteries" at bounding box center [323, 213] width 22 height 7
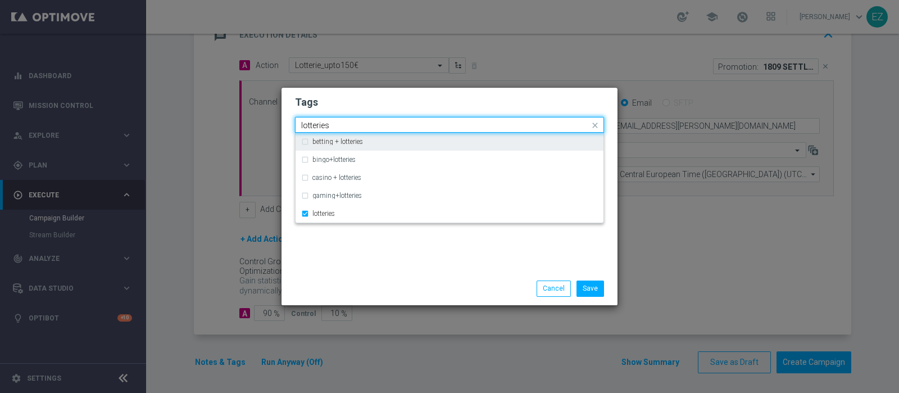
drag, startPoint x: 339, startPoint y: 128, endPoint x: 161, endPoint y: 136, distance: 178.8
click at [161, 136] on modal-container "Tags Quick find × low master × up-selling × cb giocato × lotteries lotteries be…" at bounding box center [449, 196] width 899 height 393
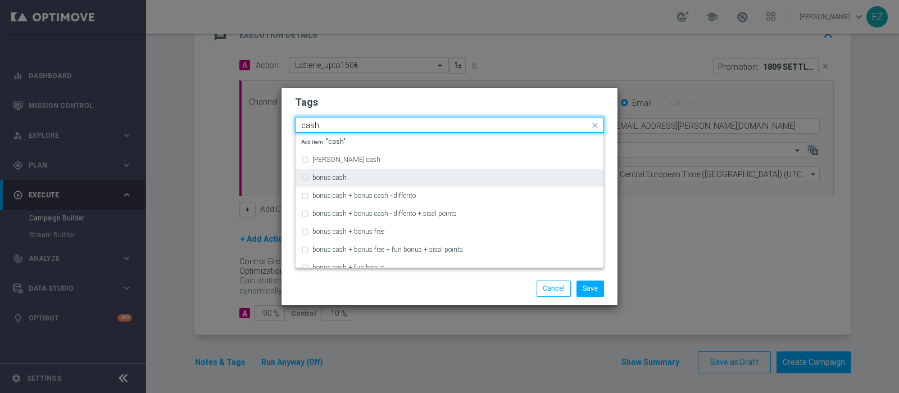
click at [315, 183] on div "bonus cash" at bounding box center [449, 178] width 297 height 18
type input "cash"
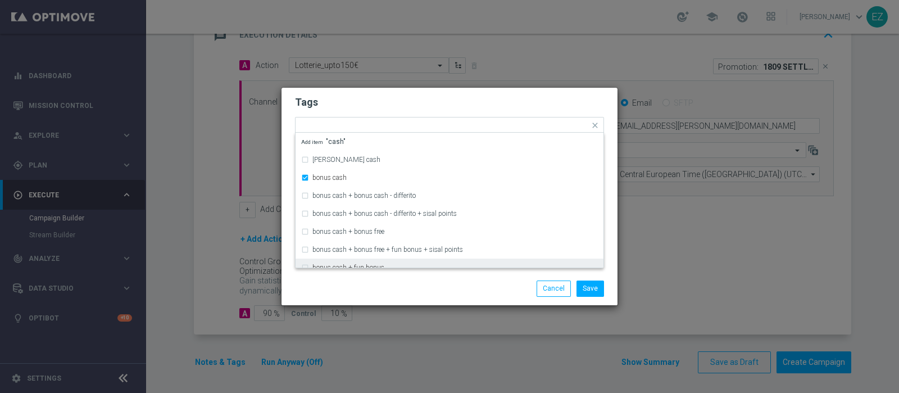
click at [420, 291] on div "Save Cancel" at bounding box center [503, 288] width 217 height 16
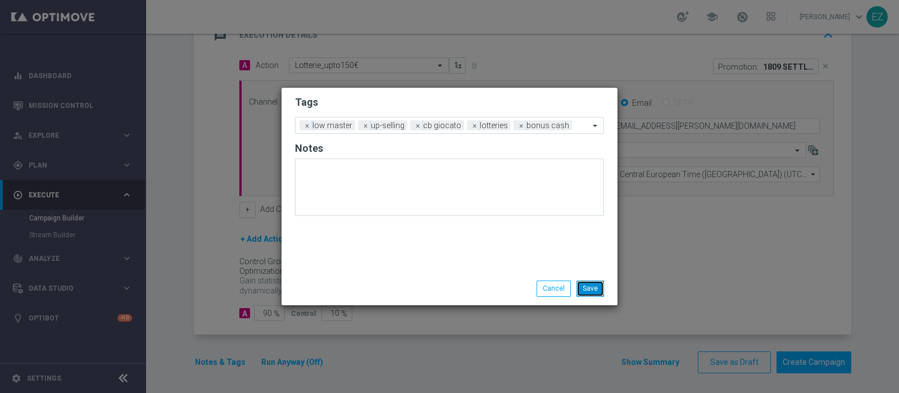
click at [594, 288] on button "Save" at bounding box center [590, 288] width 28 height 16
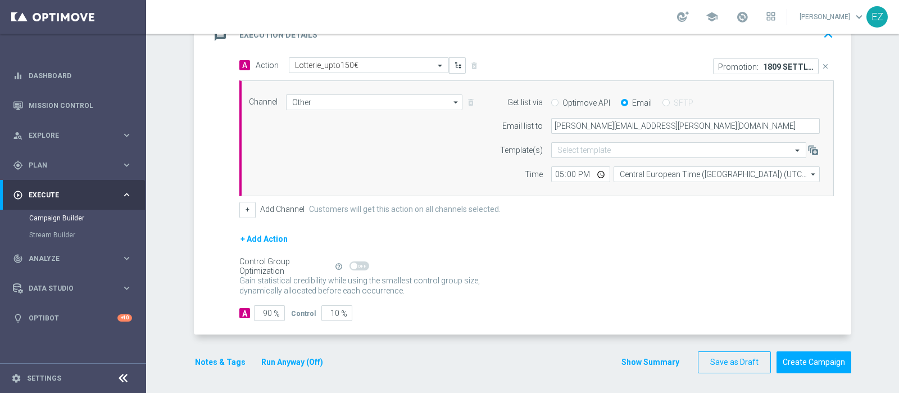
click at [647, 358] on button "Show Summary" at bounding box center [650, 362] width 59 height 13
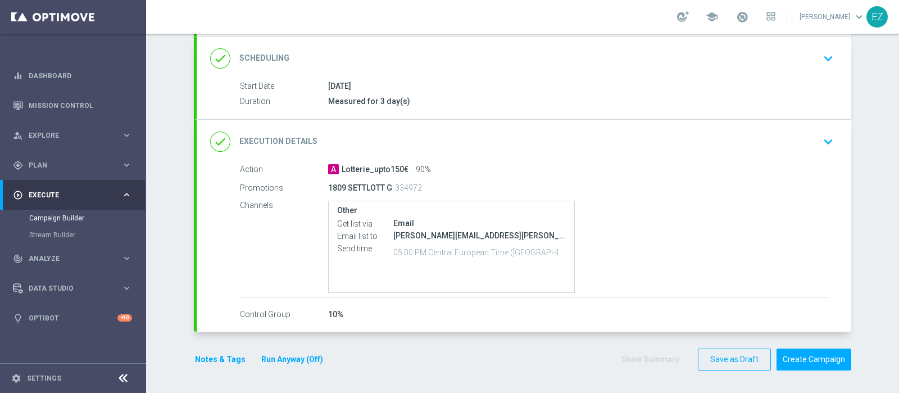
scroll to position [145, 0]
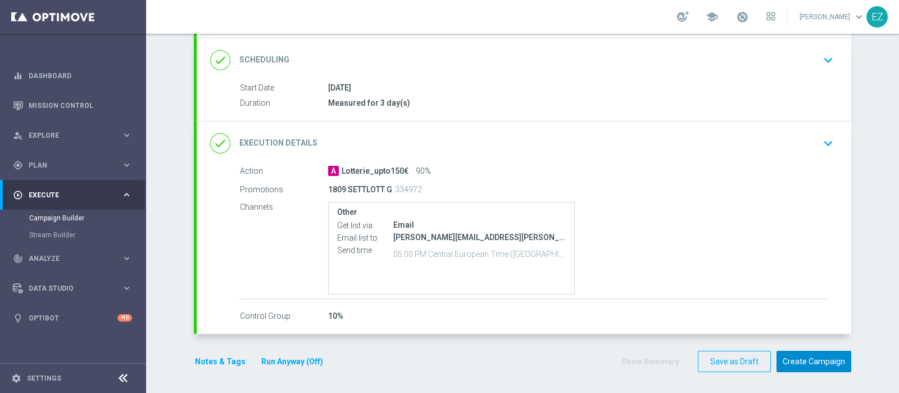
click at [792, 359] on button "Create Campaign" at bounding box center [813, 362] width 75 height 22
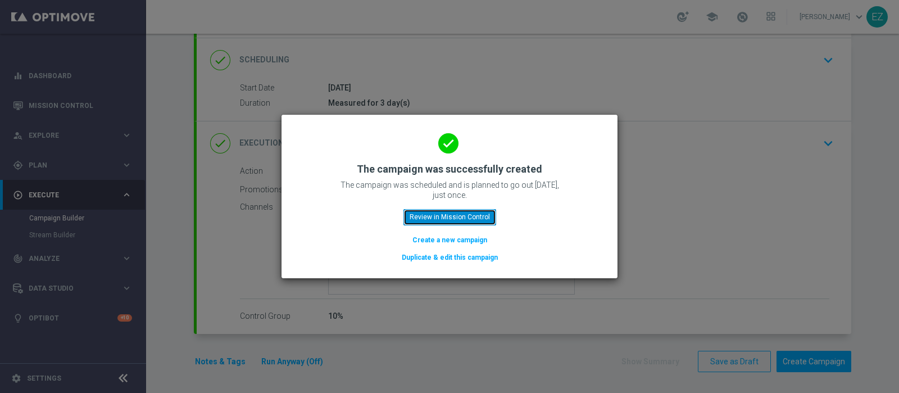
click at [474, 215] on button "Review in Mission Control" at bounding box center [449, 217] width 93 height 16
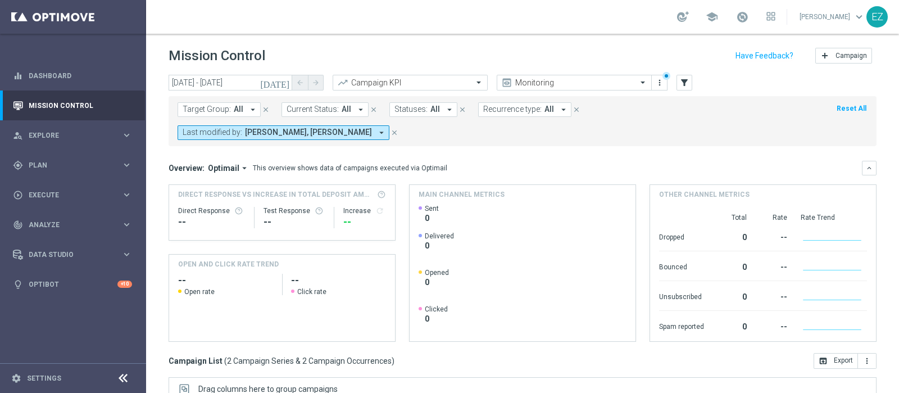
scroll to position [169, 0]
